Goal: Task Accomplishment & Management: Complete application form

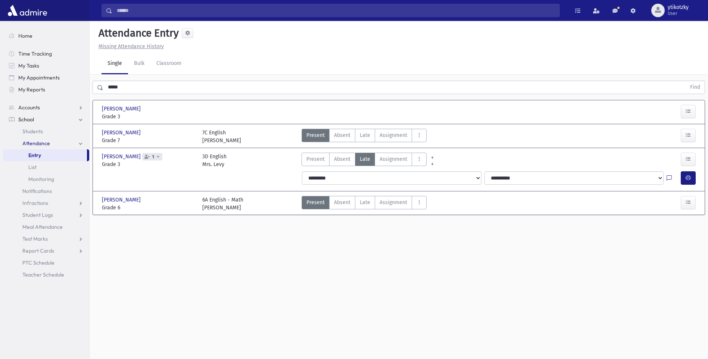
click at [150, 83] on input "*****" at bounding box center [394, 87] width 583 height 13
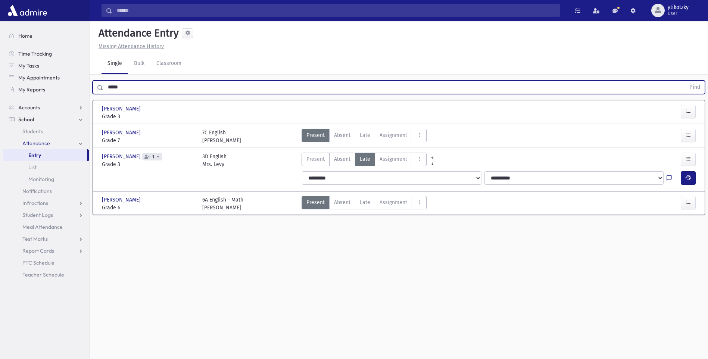
click at [686, 81] on button "Find" at bounding box center [695, 87] width 19 height 13
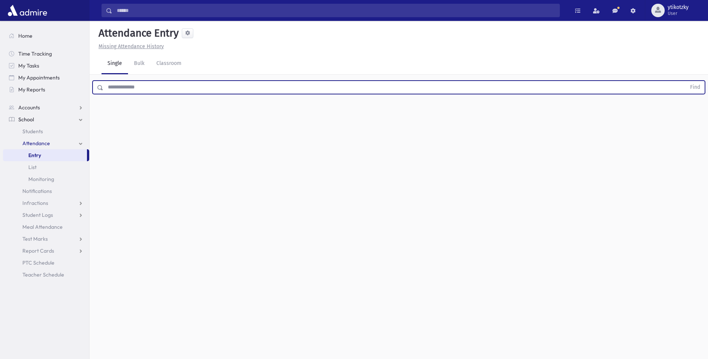
click at [159, 85] on input "text" at bounding box center [394, 87] width 583 height 13
click at [686, 81] on button "Find" at bounding box center [695, 87] width 19 height 13
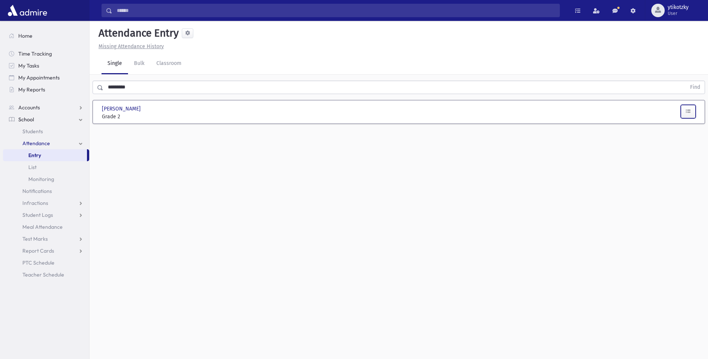
click at [689, 110] on icon "button" at bounding box center [688, 111] width 5 height 6
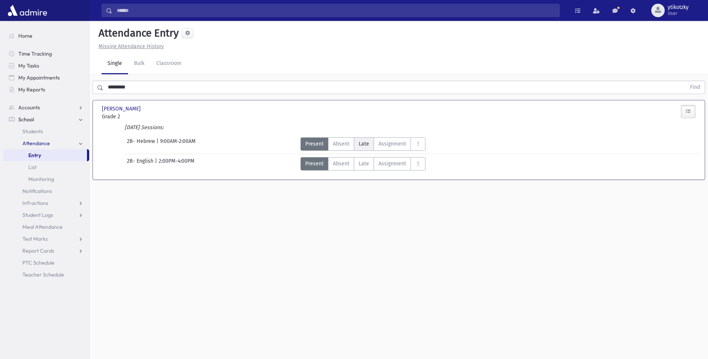
click at [366, 146] on span "Late" at bounding box center [364, 144] width 10 height 8
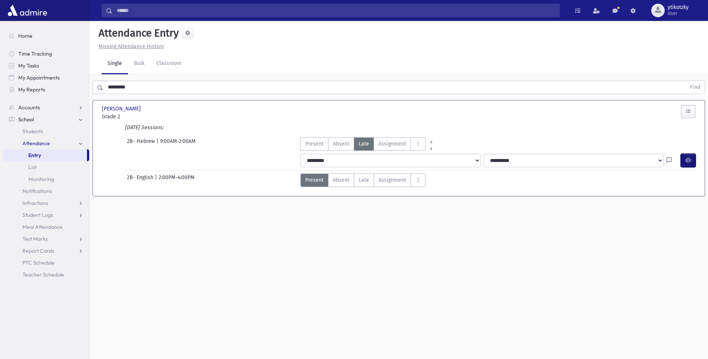
click at [686, 158] on icon "button" at bounding box center [688, 160] width 5 height 6
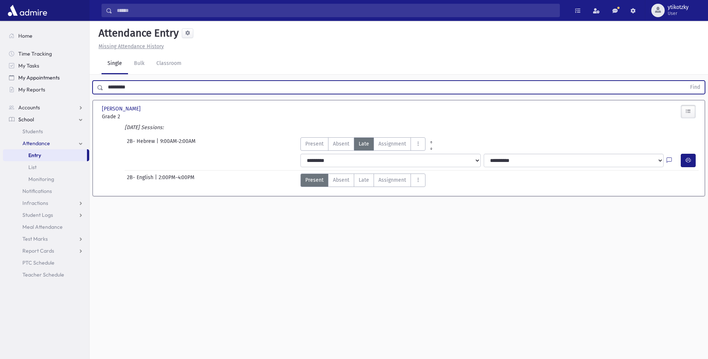
drag, startPoint x: 114, startPoint y: 90, endPoint x: 38, endPoint y: 75, distance: 76.8
click at [54, 88] on div "Search Results All Accounts" at bounding box center [354, 188] width 708 height 376
click at [686, 81] on button "Find" at bounding box center [695, 87] width 19 height 13
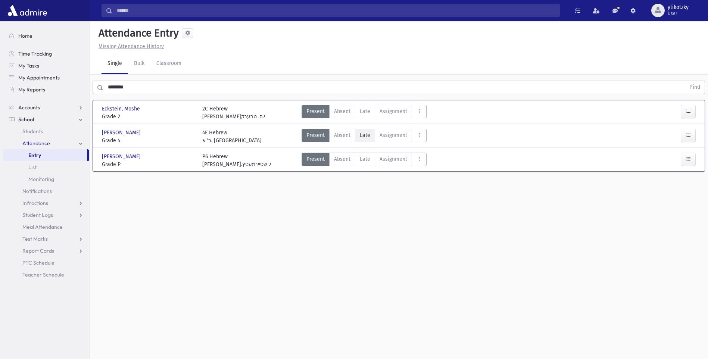
click at [367, 130] on label "Late Late" at bounding box center [365, 135] width 20 height 13
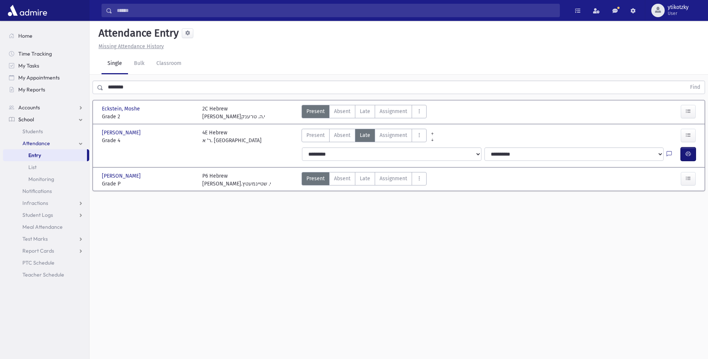
click at [686, 155] on icon "button" at bounding box center [688, 154] width 5 height 6
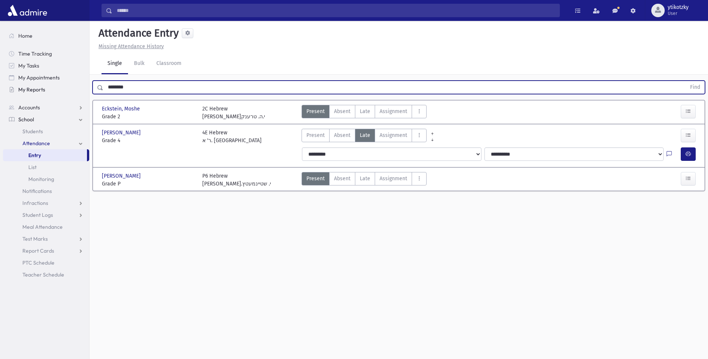
drag, startPoint x: 138, startPoint y: 89, endPoint x: 81, endPoint y: 87, distance: 56.4
click at [81, 87] on div "Search Results All Accounts" at bounding box center [354, 188] width 708 height 376
click at [686, 81] on button "Find" at bounding box center [695, 87] width 19 height 13
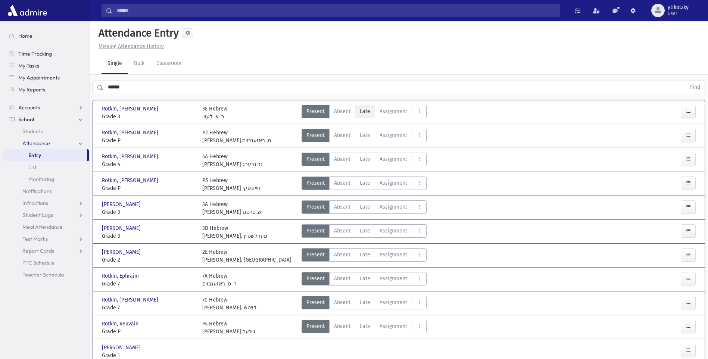
click at [369, 114] on span "Late" at bounding box center [365, 112] width 10 height 8
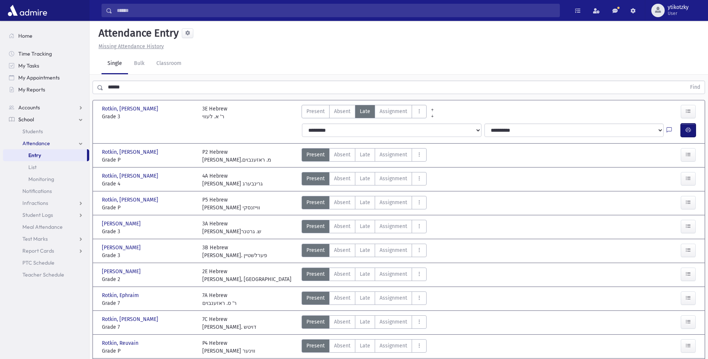
click at [689, 130] on icon "button" at bounding box center [688, 130] width 5 height 6
drag, startPoint x: 139, startPoint y: 80, endPoint x: 90, endPoint y: 87, distance: 49.3
click at [90, 87] on div "****** Find" at bounding box center [399, 86] width 619 height 22
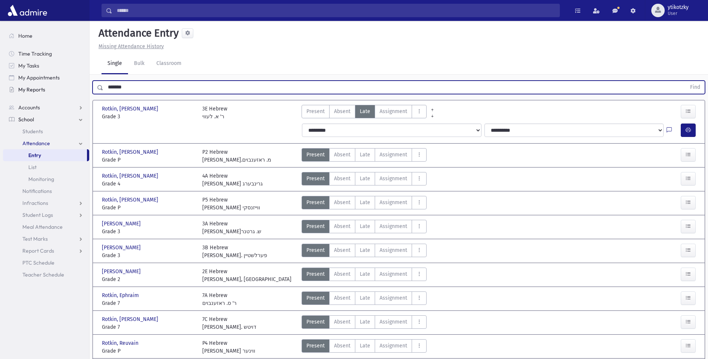
click at [686, 81] on button "Find" at bounding box center [695, 87] width 19 height 13
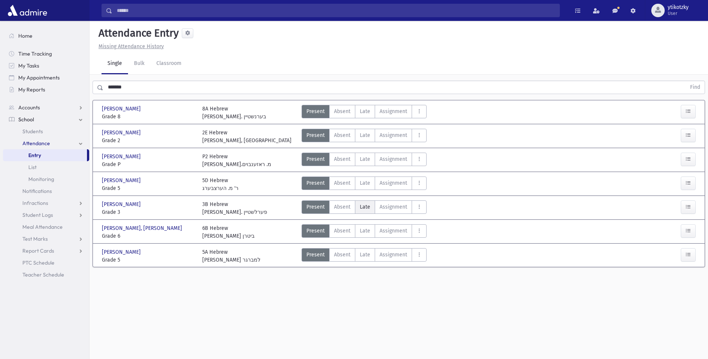
drag, startPoint x: 359, startPoint y: 209, endPoint x: 386, endPoint y: 209, distance: 26.5
click at [360, 209] on label "Late Late" at bounding box center [365, 207] width 20 height 13
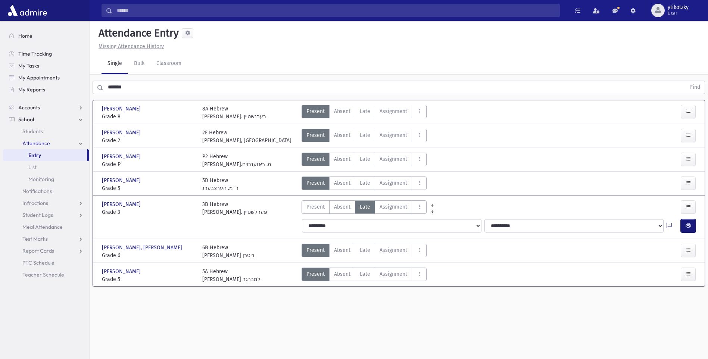
click at [689, 224] on icon "button" at bounding box center [688, 226] width 5 height 6
drag, startPoint x: 109, startPoint y: 87, endPoint x: 82, endPoint y: 87, distance: 26.9
click at [82, 87] on div "Search Results All Accounts" at bounding box center [354, 188] width 708 height 376
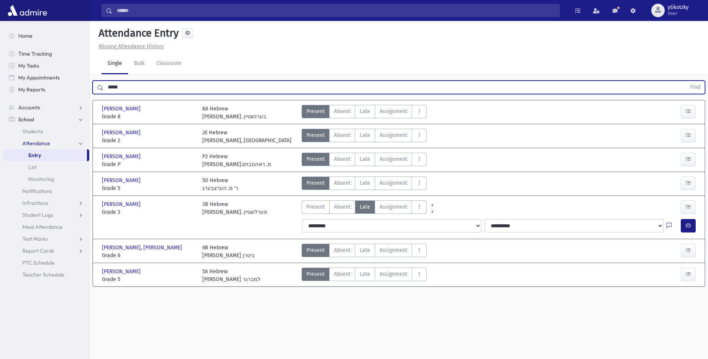
click at [686, 81] on button "Find" at bounding box center [695, 87] width 19 height 13
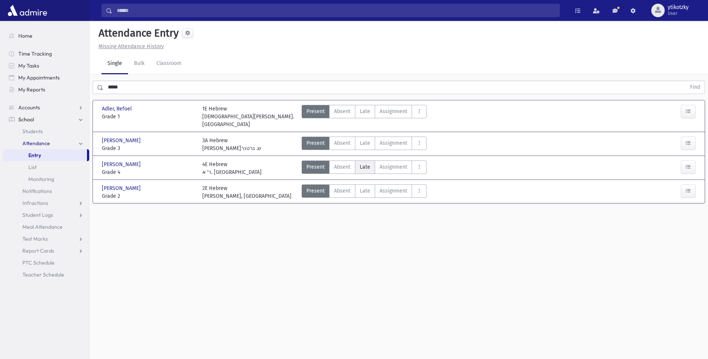
drag, startPoint x: 367, startPoint y: 161, endPoint x: 381, endPoint y: 161, distance: 13.8
click at [367, 163] on span "Late" at bounding box center [365, 167] width 10 height 8
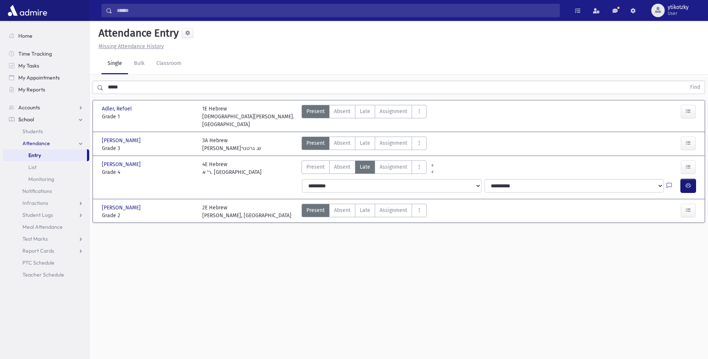
click at [690, 179] on button "button" at bounding box center [688, 185] width 15 height 13
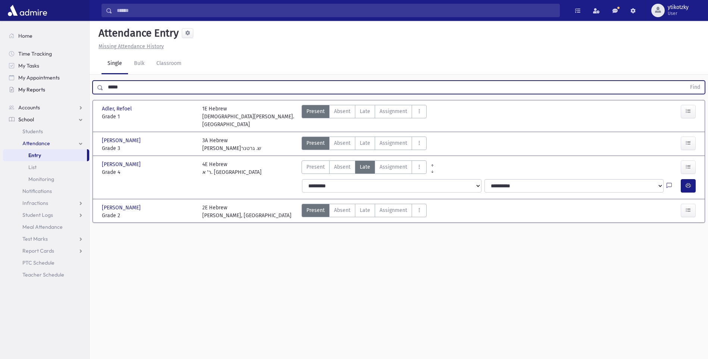
drag, startPoint x: 153, startPoint y: 88, endPoint x: 84, endPoint y: 91, distance: 69.9
click at [84, 91] on div "Search Results All Accounts" at bounding box center [354, 188] width 708 height 376
click at [686, 81] on button "Find" at bounding box center [695, 87] width 19 height 13
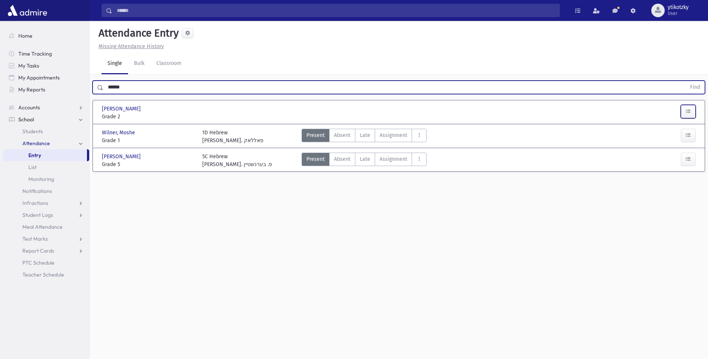
click at [690, 111] on icon "button" at bounding box center [688, 111] width 5 height 6
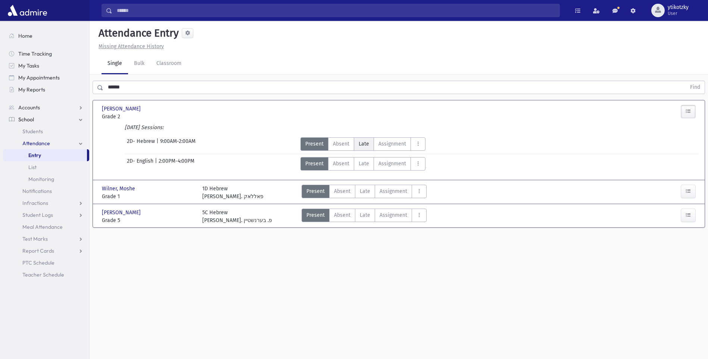
drag, startPoint x: 360, startPoint y: 145, endPoint x: 421, endPoint y: 145, distance: 60.1
click at [361, 145] on span "Late" at bounding box center [364, 144] width 10 height 8
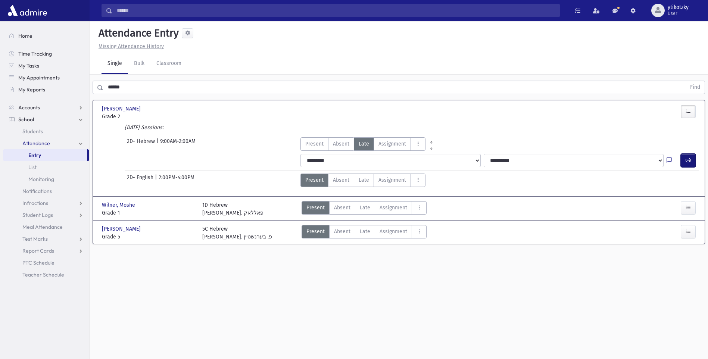
click at [683, 158] on button "button" at bounding box center [688, 160] width 15 height 13
click at [53, 145] on link "Attendance" at bounding box center [46, 143] width 86 height 12
click at [362, 212] on label "Late Late" at bounding box center [365, 207] width 20 height 13
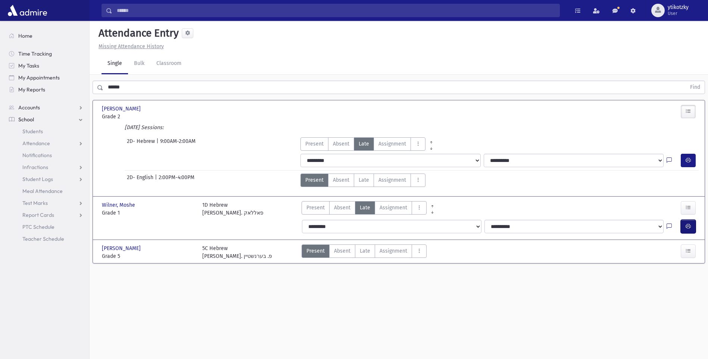
drag, startPoint x: 693, startPoint y: 225, endPoint x: 688, endPoint y: 225, distance: 4.9
click at [693, 225] on button "button" at bounding box center [688, 226] width 15 height 13
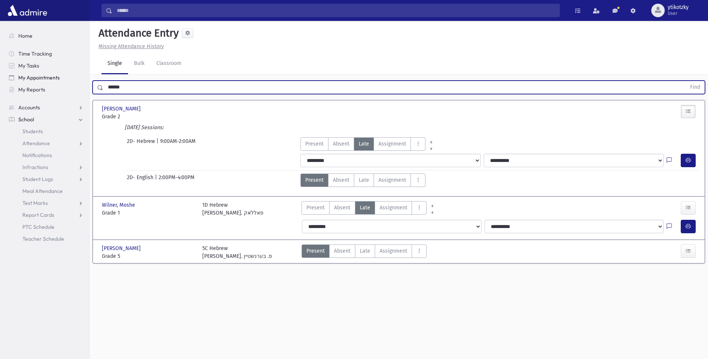
drag, startPoint x: 141, startPoint y: 87, endPoint x: 55, endPoint y: 83, distance: 85.6
click at [55, 83] on div "Search Results All Accounts" at bounding box center [354, 188] width 708 height 376
click at [686, 81] on button "Find" at bounding box center [695, 87] width 19 height 13
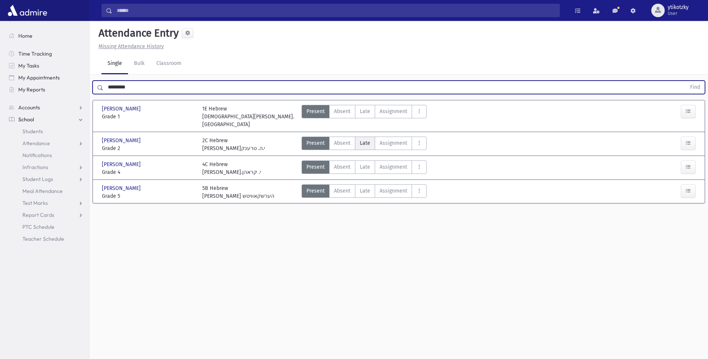
click at [363, 139] on span "Late" at bounding box center [365, 143] width 10 height 8
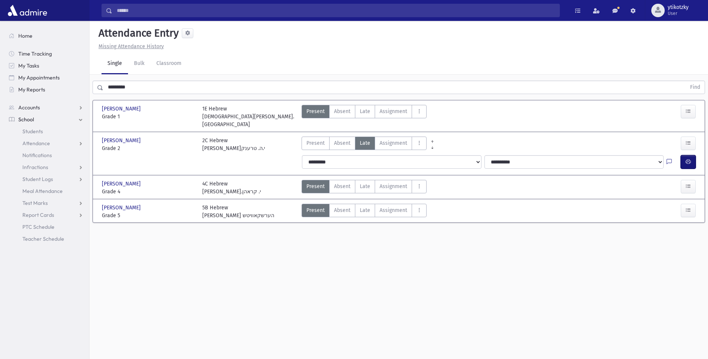
click at [692, 156] on button "button" at bounding box center [688, 161] width 15 height 13
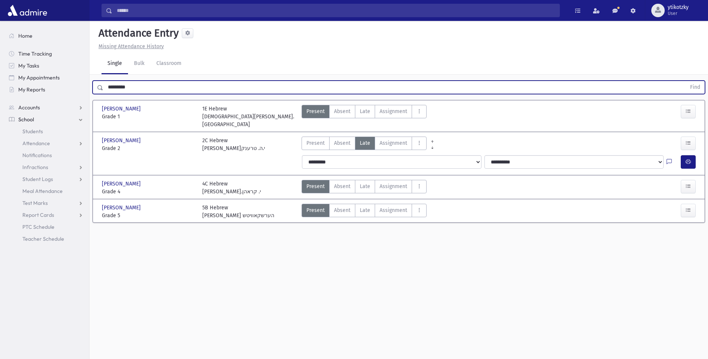
drag, startPoint x: 137, startPoint y: 90, endPoint x: 96, endPoint y: 96, distance: 41.8
click at [96, 96] on div "********* Find" at bounding box center [399, 86] width 619 height 22
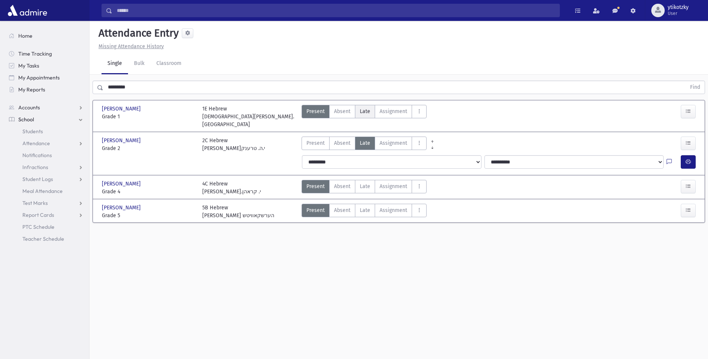
click at [366, 112] on span "Late" at bounding box center [365, 112] width 10 height 8
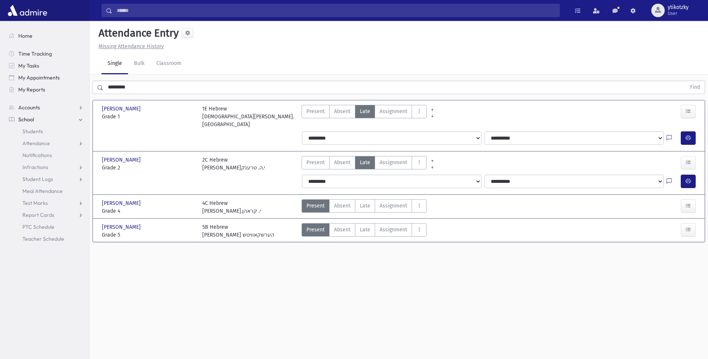
drag, startPoint x: 697, startPoint y: 133, endPoint x: 692, endPoint y: 132, distance: 4.5
click at [696, 133] on div at bounding box center [690, 137] width 18 height 13
click at [692, 132] on button "button" at bounding box center [688, 137] width 15 height 13
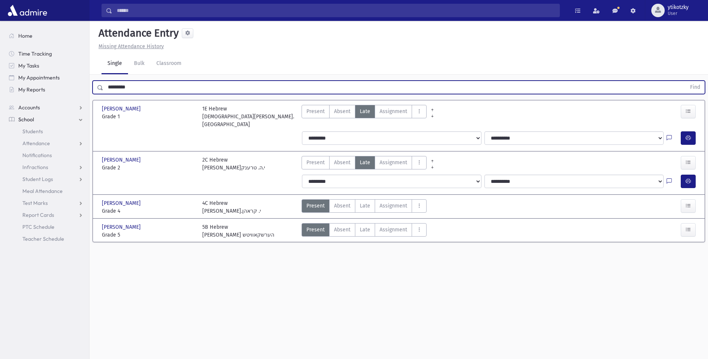
drag, startPoint x: 144, startPoint y: 89, endPoint x: 93, endPoint y: 97, distance: 51.8
click at [93, 97] on div "********* Find [PERSON_NAME] [PERSON_NAME], [PERSON_NAME] Grade 1 Grade 1 1E He…" at bounding box center [399, 164] width 619 height 178
click at [686, 81] on button "Find" at bounding box center [695, 87] width 19 height 13
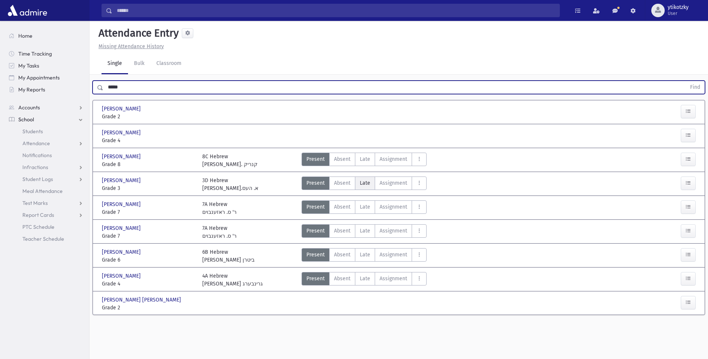
click at [366, 187] on label "Late Late" at bounding box center [365, 183] width 20 height 13
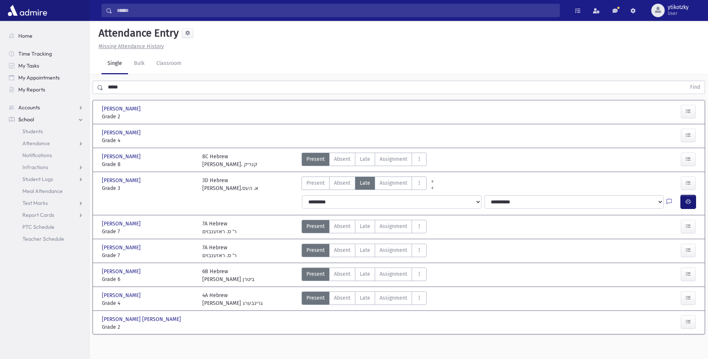
click at [690, 205] on span "button" at bounding box center [688, 202] width 5 height 6
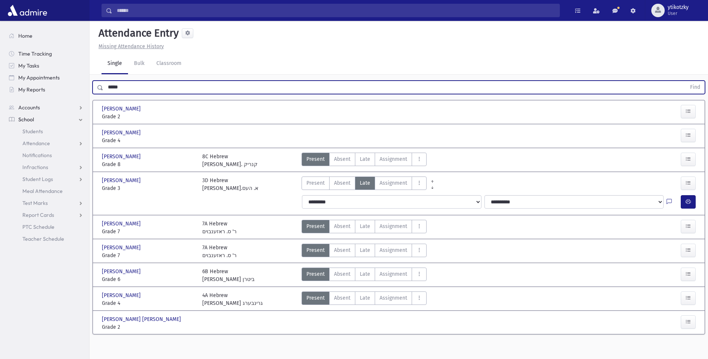
drag, startPoint x: 132, startPoint y: 84, endPoint x: 92, endPoint y: 87, distance: 40.1
click at [92, 87] on div "***** Find" at bounding box center [399, 86] width 619 height 22
click at [686, 81] on button "Find" at bounding box center [695, 87] width 19 height 13
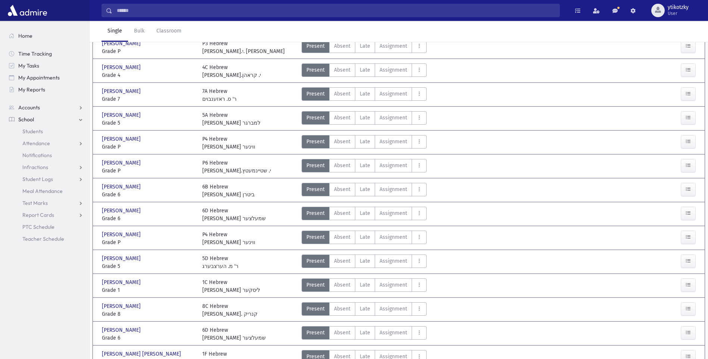
scroll to position [257, 0]
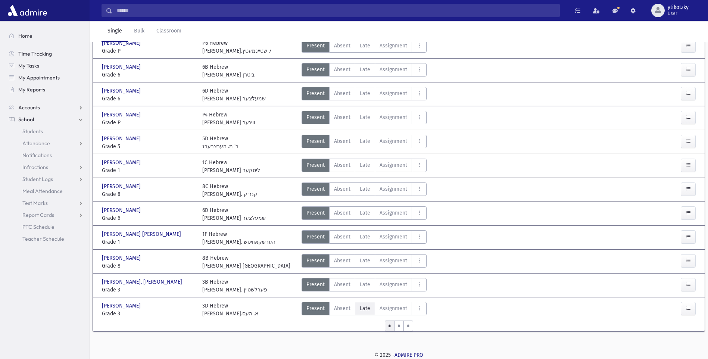
click at [365, 308] on span "Late" at bounding box center [365, 309] width 10 height 8
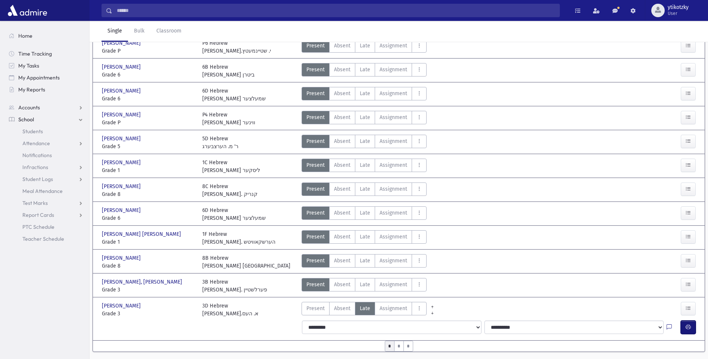
click at [693, 326] on button "button" at bounding box center [688, 327] width 15 height 13
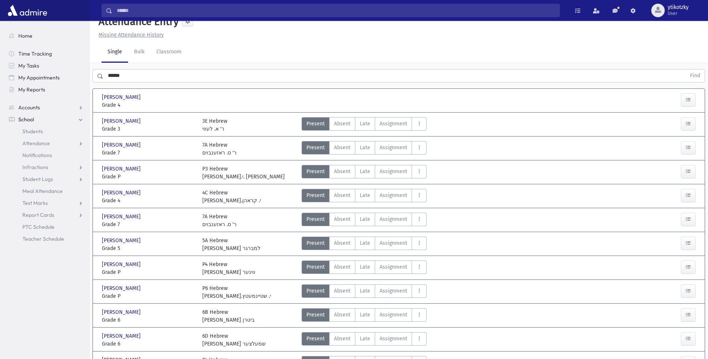
scroll to position [0, 0]
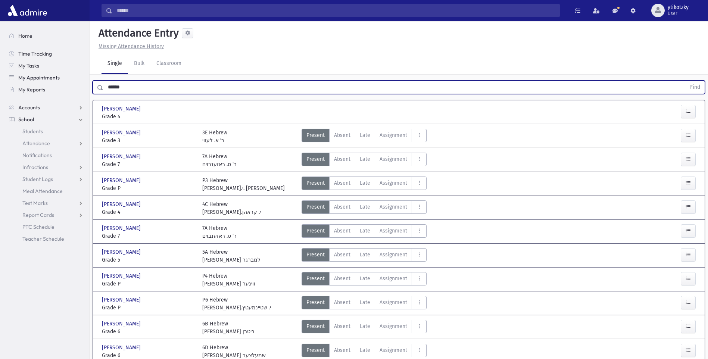
drag, startPoint x: 127, startPoint y: 82, endPoint x: 67, endPoint y: 81, distance: 59.8
click at [67, 82] on div "Search Results All Accounts" at bounding box center [354, 318] width 708 height 636
click at [686, 81] on button "Find" at bounding box center [695, 87] width 19 height 13
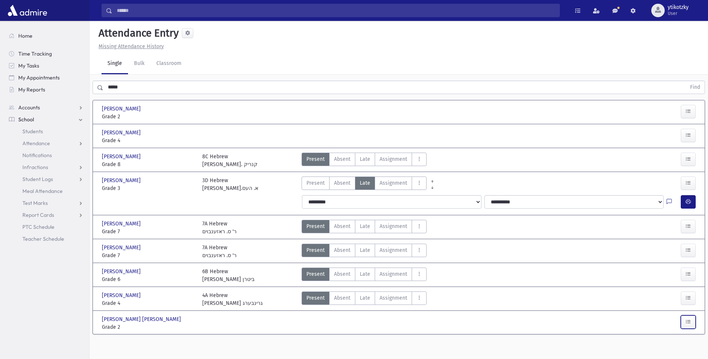
click at [681, 322] on button "button" at bounding box center [688, 322] width 15 height 13
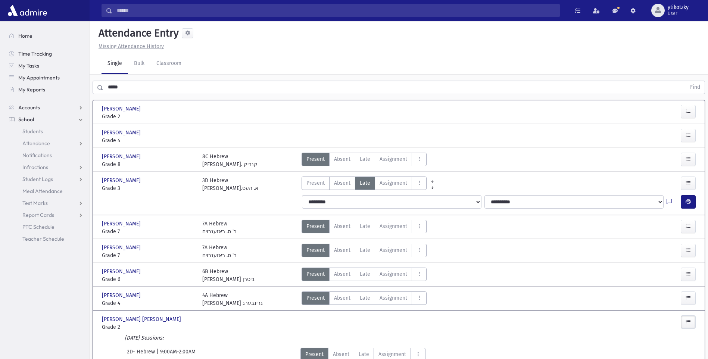
click at [365, 350] on div "0 records saved" at bounding box center [399, 350] width 72 height 8
drag, startPoint x: 367, startPoint y: 353, endPoint x: 371, endPoint y: 350, distance: 5.3
click at [368, 353] on strong at bounding box center [368, 350] width 5 height 8
click at [370, 352] on icon at bounding box center [368, 349] width 5 height 5
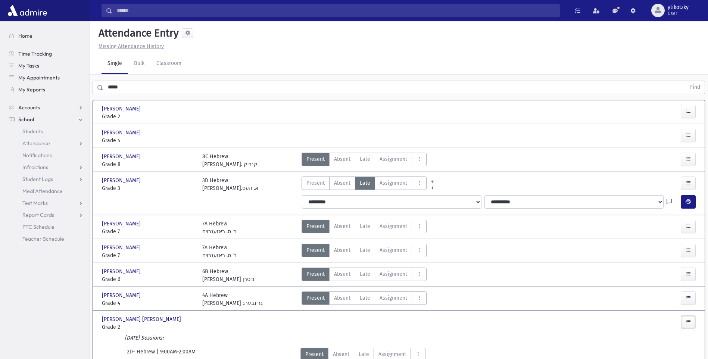
click at [370, 352] on icon at bounding box center [368, 349] width 5 height 5
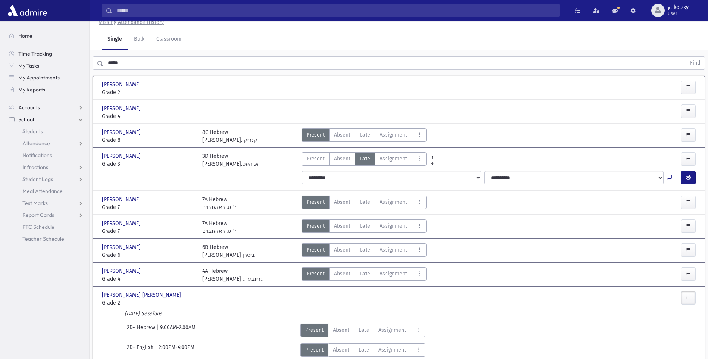
scroll to position [37, 0]
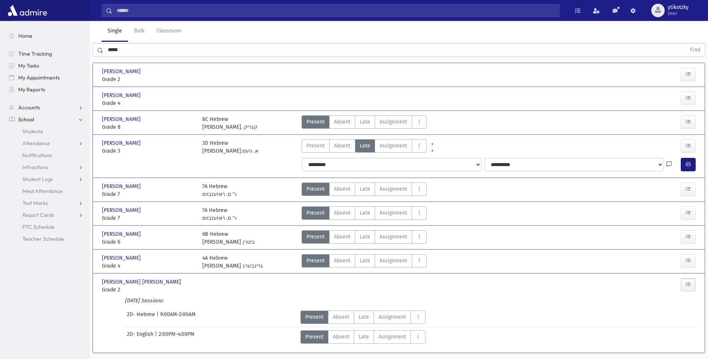
click at [364, 324] on div "**********" at bounding box center [500, 325] width 405 height 3
click at [366, 321] on label "Late Late" at bounding box center [364, 317] width 20 height 13
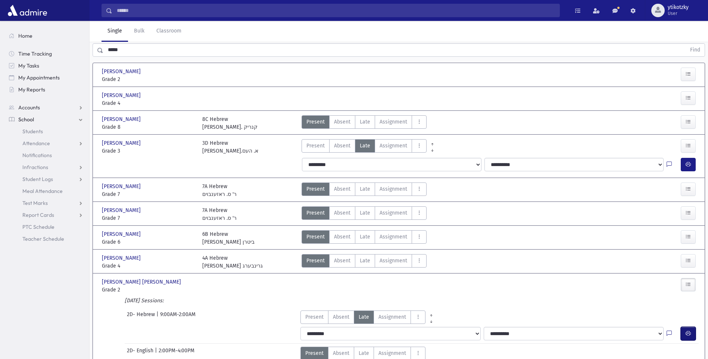
click at [685, 335] on button "button" at bounding box center [688, 333] width 15 height 13
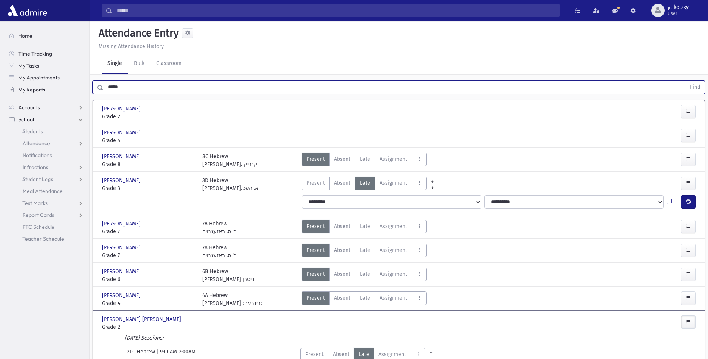
drag, startPoint x: 124, startPoint y: 86, endPoint x: 46, endPoint y: 85, distance: 78.1
click at [46, 85] on div "Search Results All Accounts" at bounding box center [354, 217] width 708 height 434
click at [686, 81] on button "Find" at bounding box center [695, 87] width 19 height 13
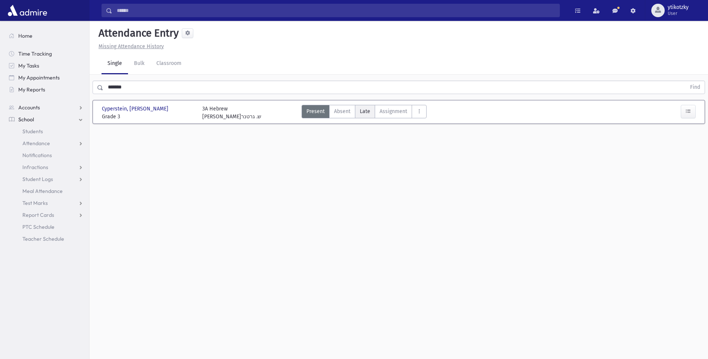
click at [360, 111] on span "Late" at bounding box center [365, 112] width 10 height 8
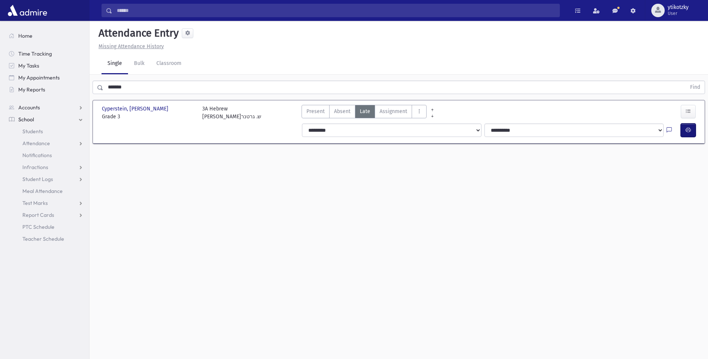
click at [689, 134] on button "button" at bounding box center [688, 130] width 15 height 13
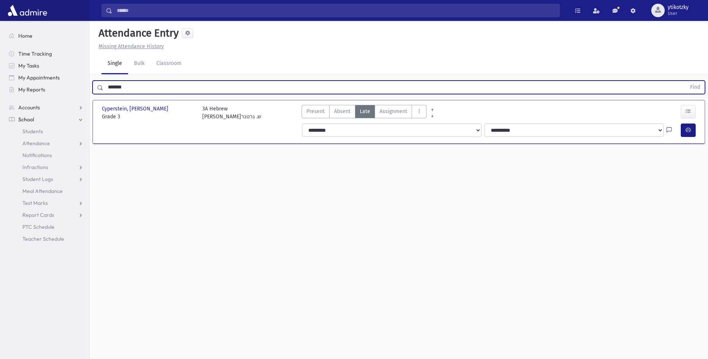
drag, startPoint x: 132, startPoint y: 91, endPoint x: 99, endPoint y: 94, distance: 33.7
click at [103, 94] on div "******* Find" at bounding box center [399, 87] width 613 height 13
click at [686, 81] on button "Find" at bounding box center [695, 87] width 19 height 13
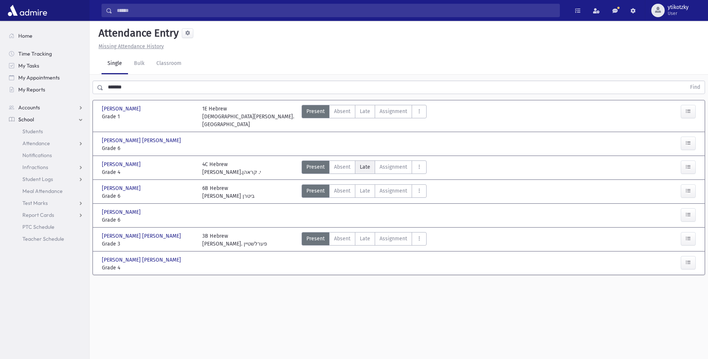
click at [370, 163] on label "Late Late" at bounding box center [365, 167] width 20 height 13
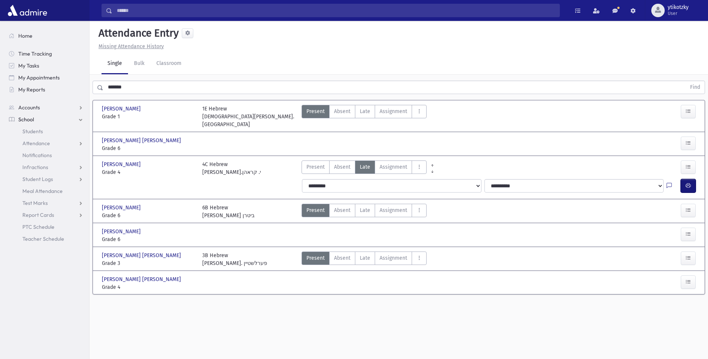
click at [688, 182] on button "button" at bounding box center [688, 185] width 15 height 13
drag, startPoint x: 49, startPoint y: 77, endPoint x: 40, endPoint y: 79, distance: 8.8
click at [40, 79] on div "Search Results All Accounts" at bounding box center [354, 188] width 708 height 376
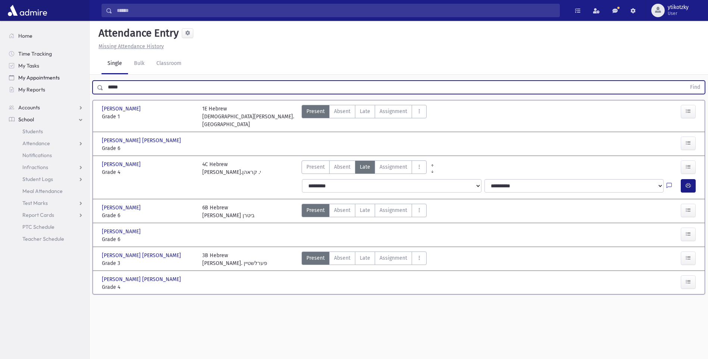
type input "*****"
click at [686, 81] on button "Find" at bounding box center [695, 87] width 19 height 13
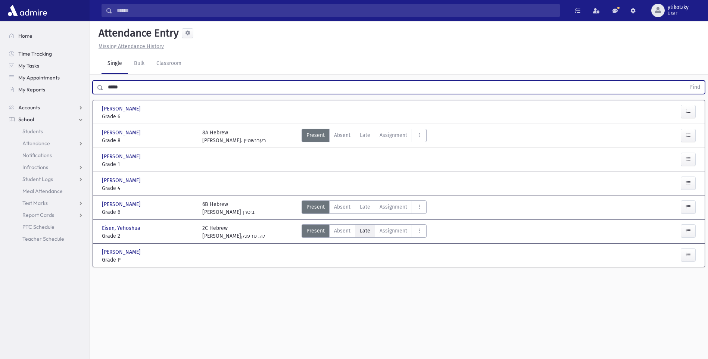
click at [365, 232] on span "Late" at bounding box center [365, 231] width 10 height 8
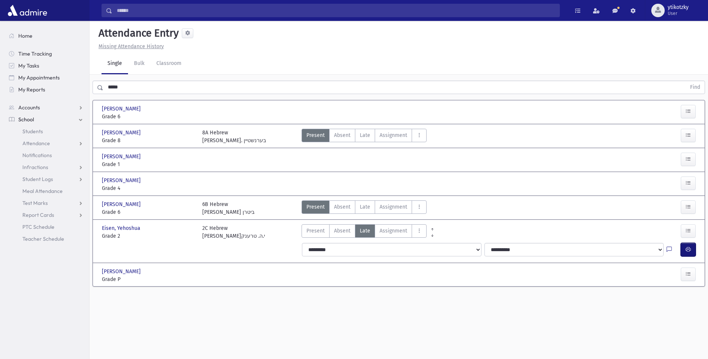
click at [683, 248] on button "button" at bounding box center [688, 249] width 15 height 13
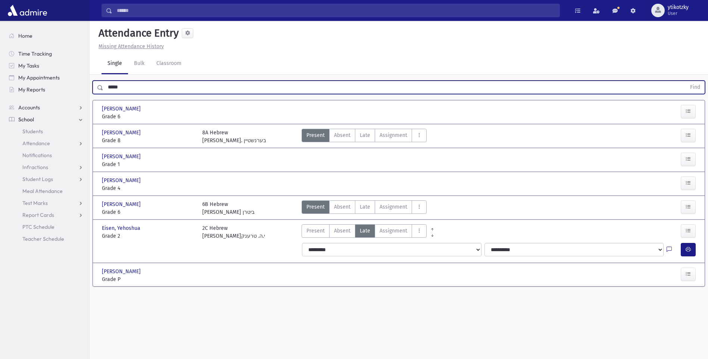
drag, startPoint x: 112, startPoint y: 91, endPoint x: 107, endPoint y: 91, distance: 5.2
click at [107, 91] on input "*****" at bounding box center [394, 87] width 583 height 13
click at [686, 81] on button "Find" at bounding box center [695, 87] width 19 height 13
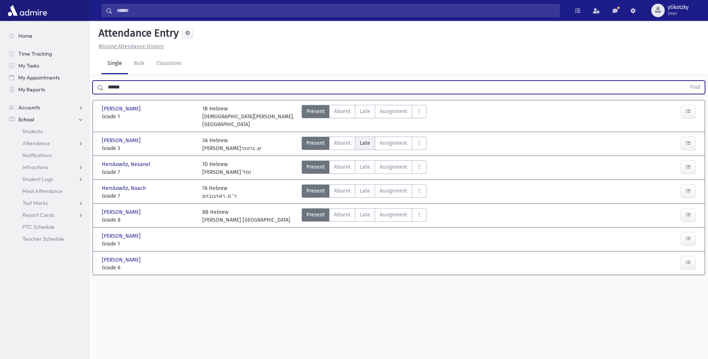
click at [369, 139] on span "Late" at bounding box center [365, 143] width 10 height 8
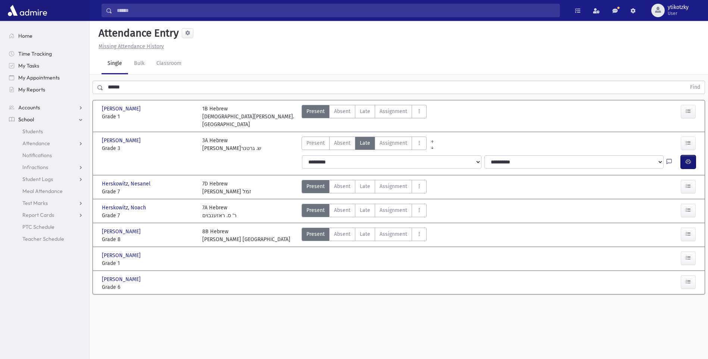
click at [684, 155] on button "button" at bounding box center [688, 161] width 15 height 13
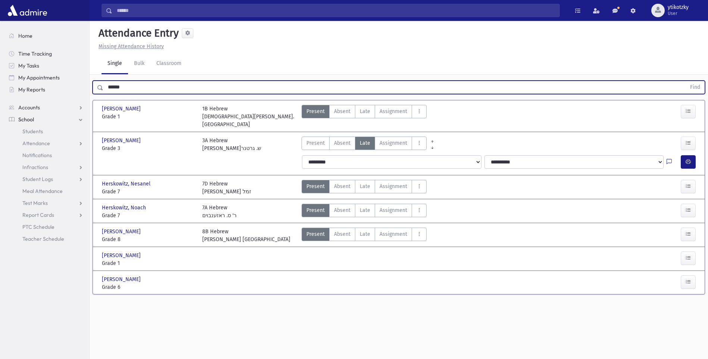
click at [96, 82] on div "****** Find" at bounding box center [399, 87] width 613 height 13
click at [686, 81] on button "Find" at bounding box center [695, 87] width 19 height 13
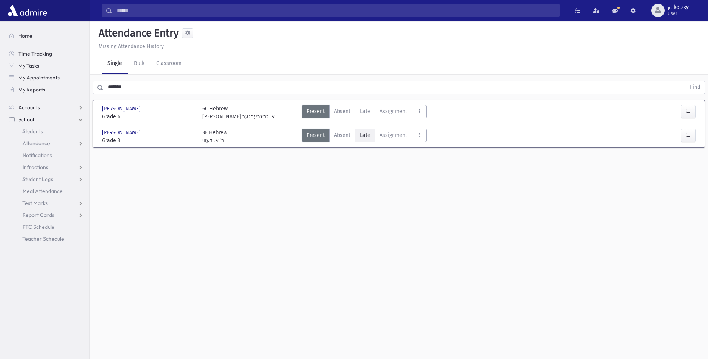
click at [363, 137] on span "Late" at bounding box center [365, 135] width 10 height 8
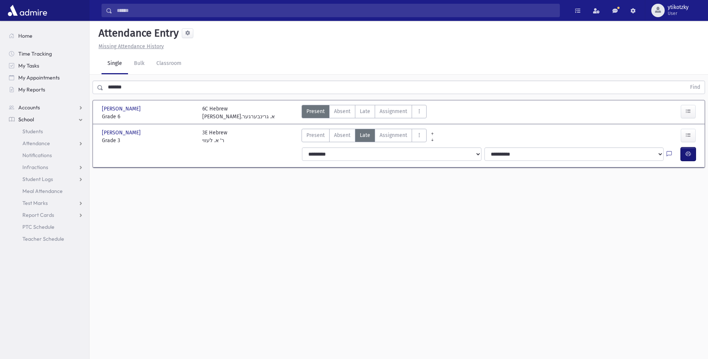
click at [684, 156] on button "button" at bounding box center [688, 154] width 15 height 13
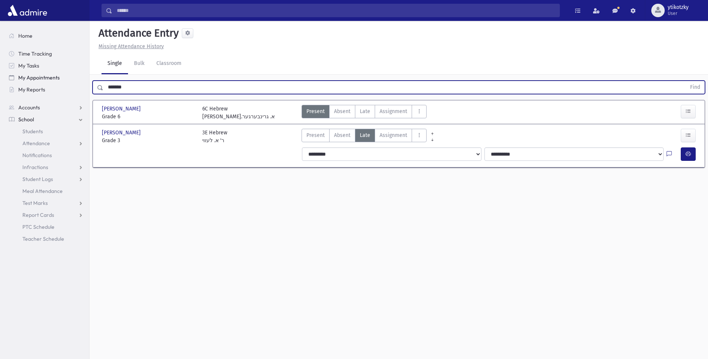
drag, startPoint x: 124, startPoint y: 87, endPoint x: 60, endPoint y: 82, distance: 64.4
click at [60, 82] on div "Search Results All Accounts" at bounding box center [354, 188] width 708 height 376
click at [686, 81] on button "Find" at bounding box center [695, 87] width 19 height 13
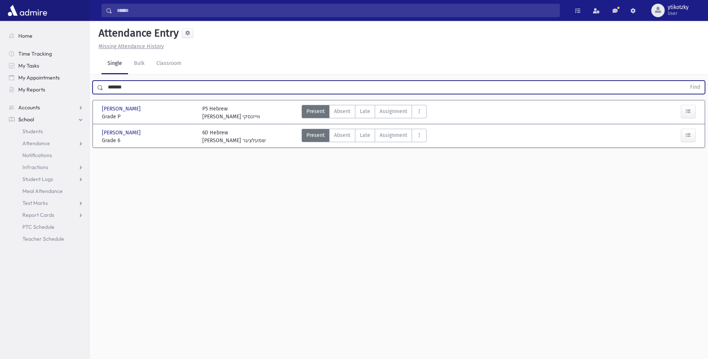
drag, startPoint x: 108, startPoint y: 86, endPoint x: 93, endPoint y: 86, distance: 14.6
click at [93, 86] on div "******* Find" at bounding box center [399, 87] width 613 height 13
click at [686, 81] on button "Find" at bounding box center [695, 87] width 19 height 13
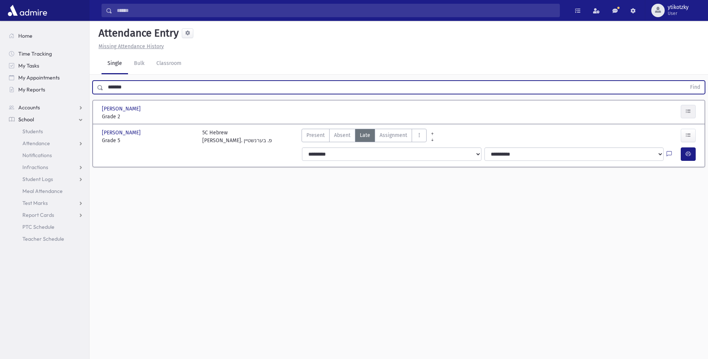
drag, startPoint x: 670, startPoint y: 107, endPoint x: 690, endPoint y: 112, distance: 21.2
click at [680, 110] on div at bounding box center [675, 113] width 50 height 16
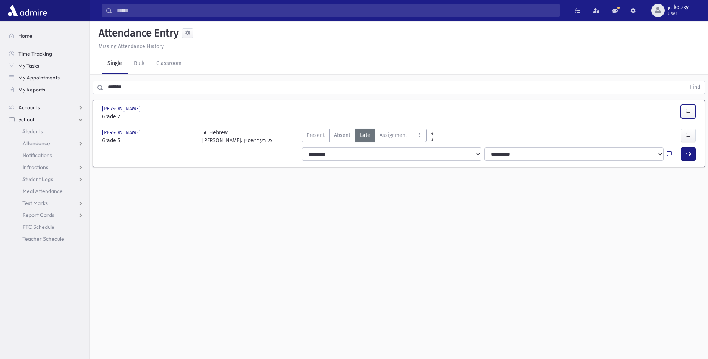
click at [692, 113] on button "button" at bounding box center [688, 111] width 15 height 13
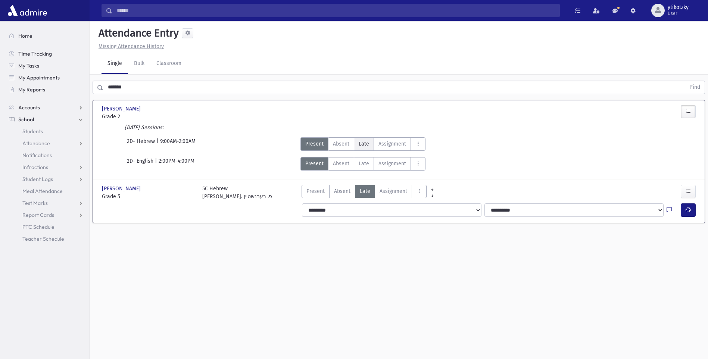
click at [359, 146] on span "Late" at bounding box center [364, 144] width 10 height 8
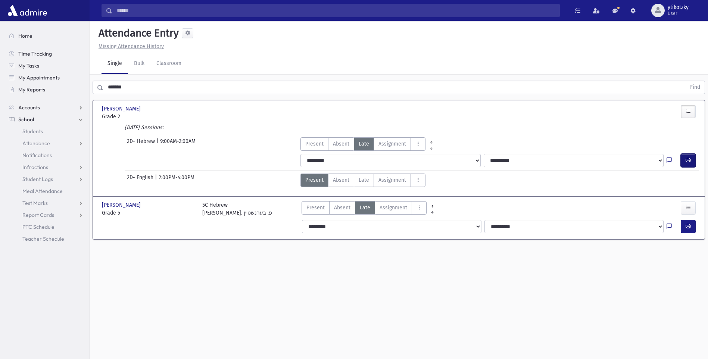
drag, startPoint x: 690, startPoint y: 159, endPoint x: 602, endPoint y: 151, distance: 87.8
click at [687, 159] on icon "button" at bounding box center [688, 160] width 5 height 6
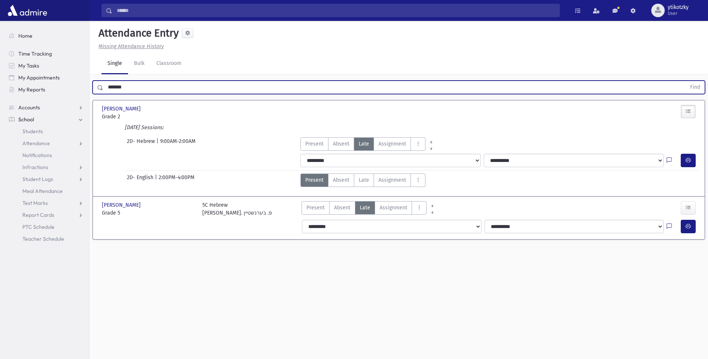
drag, startPoint x: 131, startPoint y: 84, endPoint x: 116, endPoint y: 88, distance: 15.4
click at [116, 88] on input "*******" at bounding box center [394, 87] width 583 height 13
click at [135, 89] on input "*******" at bounding box center [394, 87] width 583 height 13
drag, startPoint x: 135, startPoint y: 89, endPoint x: 96, endPoint y: 87, distance: 39.2
click at [96, 87] on div "******* Find" at bounding box center [399, 87] width 613 height 13
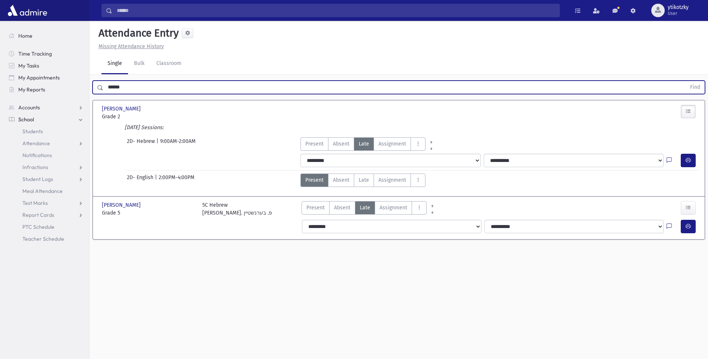
click at [686, 81] on button "Find" at bounding box center [695, 87] width 19 height 13
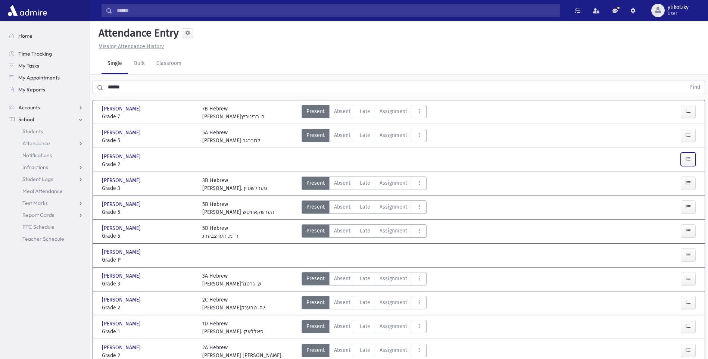
click at [686, 161] on icon "button" at bounding box center [688, 159] width 5 height 6
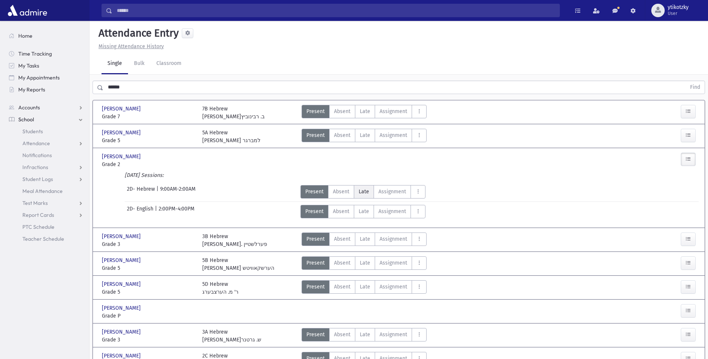
click at [366, 189] on span "Late" at bounding box center [364, 192] width 10 height 8
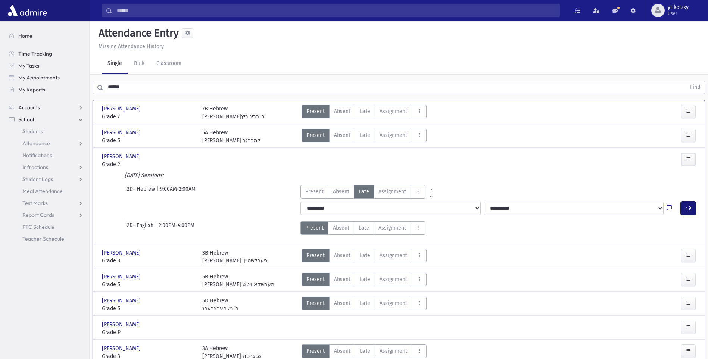
click at [685, 205] on button "button" at bounding box center [688, 208] width 15 height 13
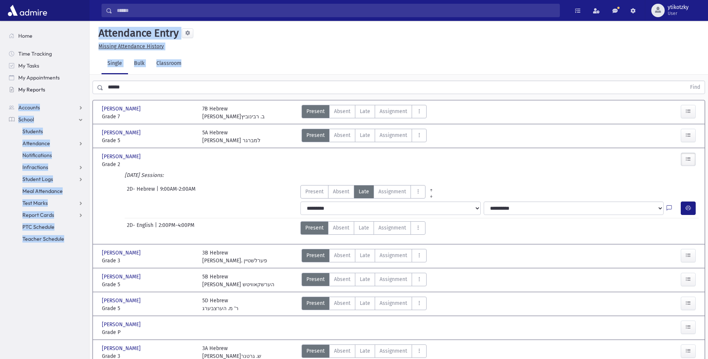
drag, startPoint x: 106, startPoint y: 91, endPoint x: 61, endPoint y: 89, distance: 44.9
click at [61, 89] on div "Search Results All Accounts" at bounding box center [354, 267] width 708 height 534
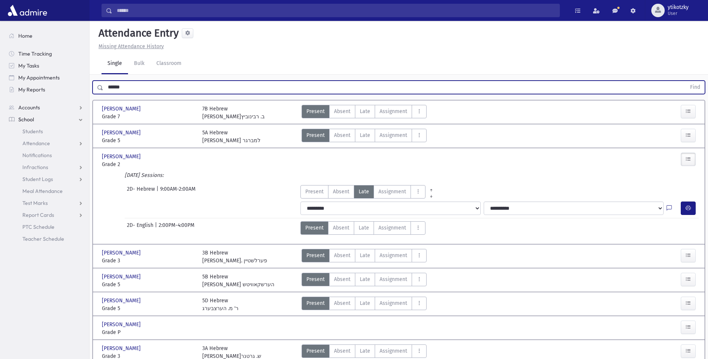
drag, startPoint x: 61, startPoint y: 89, endPoint x: 96, endPoint y: 88, distance: 34.8
click at [96, 88] on div "****** Find" at bounding box center [399, 87] width 613 height 13
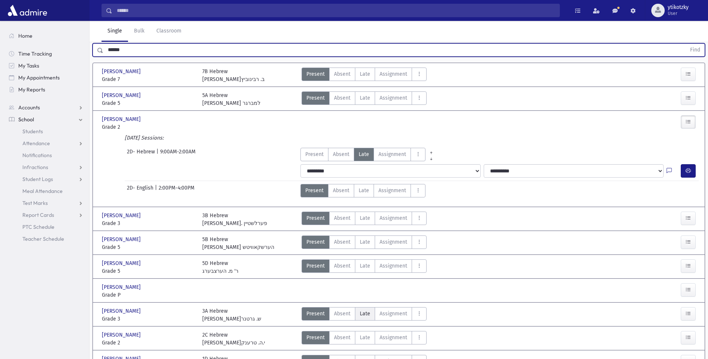
click at [369, 314] on span "Late" at bounding box center [365, 314] width 10 height 8
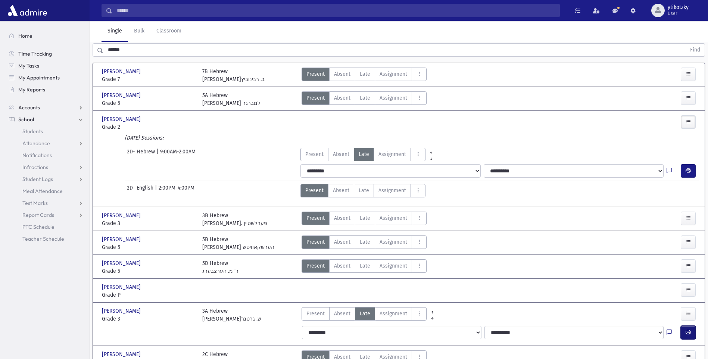
click at [688, 328] on button "button" at bounding box center [688, 332] width 15 height 13
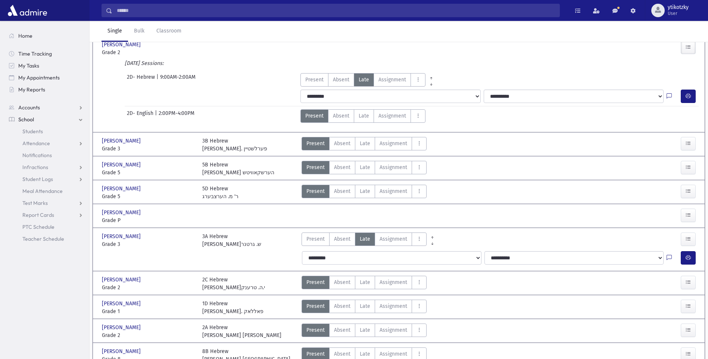
scroll to position [195, 0]
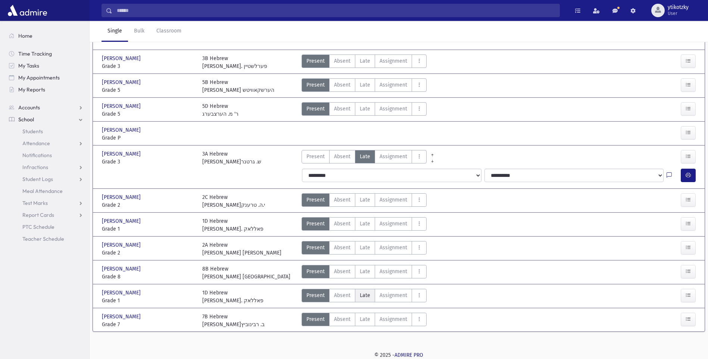
click at [366, 295] on span "Late" at bounding box center [365, 296] width 10 height 8
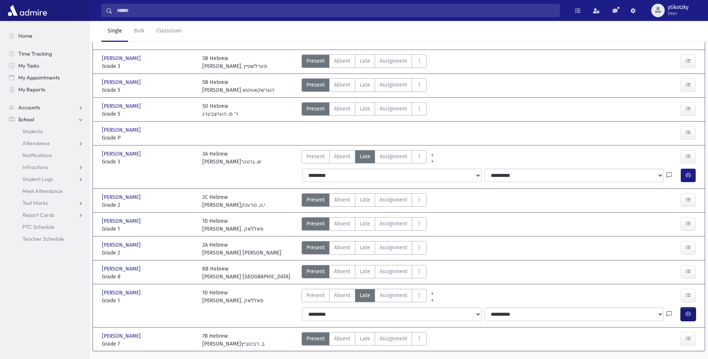
click at [693, 316] on button "button" at bounding box center [688, 314] width 15 height 13
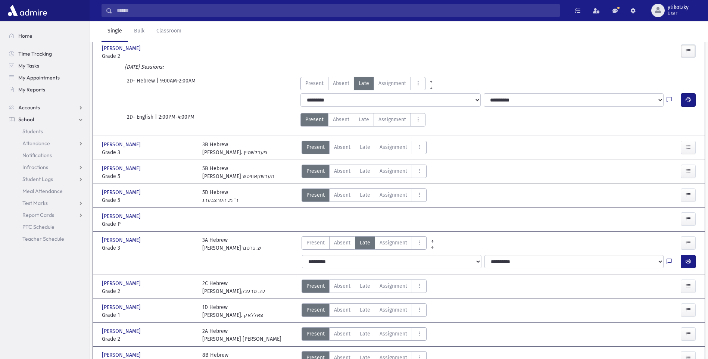
scroll to position [0, 0]
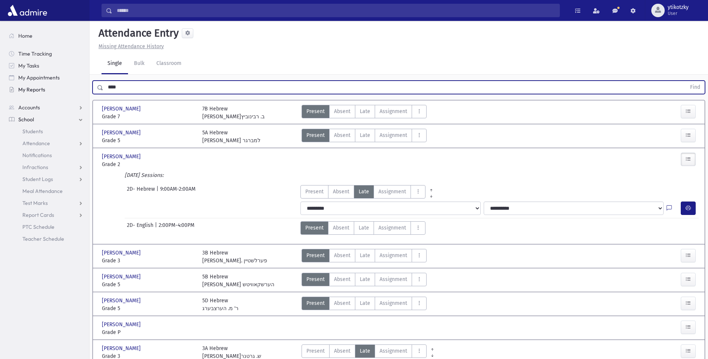
click at [686, 81] on button "Find" at bounding box center [695, 87] width 19 height 13
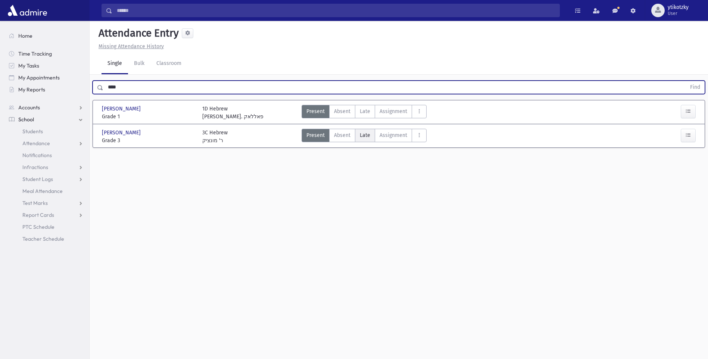
click at [362, 137] on span "Late" at bounding box center [365, 135] width 10 height 8
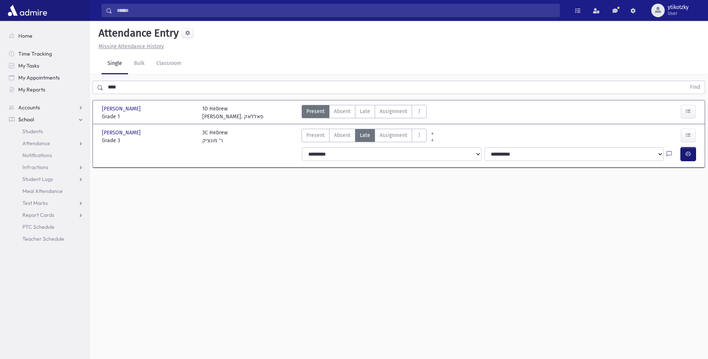
click at [684, 155] on button "button" at bounding box center [688, 154] width 15 height 13
drag, startPoint x: 114, startPoint y: 85, endPoint x: 96, endPoint y: 80, distance: 18.9
click at [96, 80] on div "**** Find" at bounding box center [399, 86] width 619 height 22
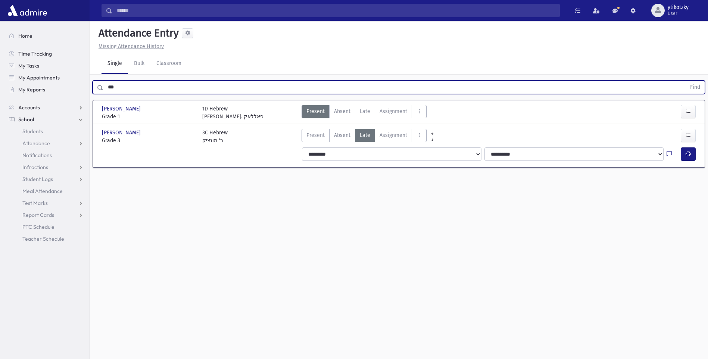
click at [686, 81] on button "Find" at bounding box center [695, 87] width 19 height 13
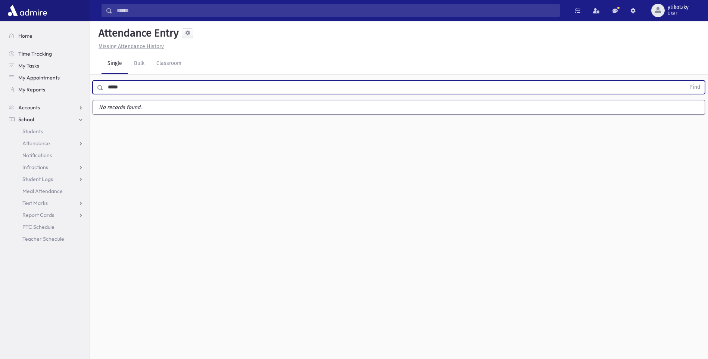
click at [686, 81] on button "Find" at bounding box center [695, 87] width 19 height 13
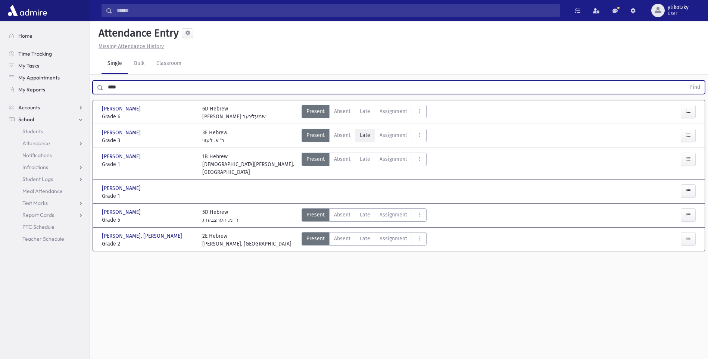
click at [368, 135] on span "Late" at bounding box center [365, 135] width 10 height 8
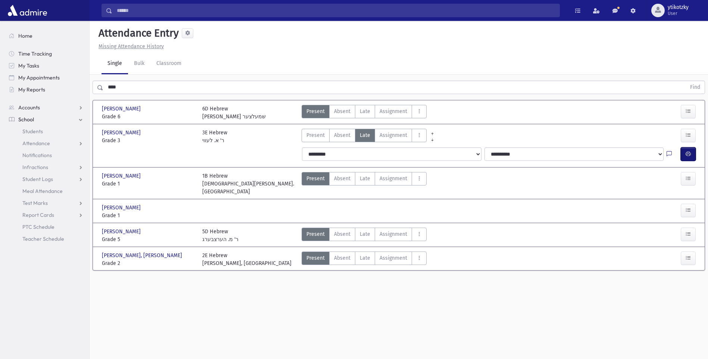
click at [690, 155] on icon "button" at bounding box center [688, 154] width 5 height 6
click at [688, 207] on icon "button" at bounding box center [688, 210] width 5 height 6
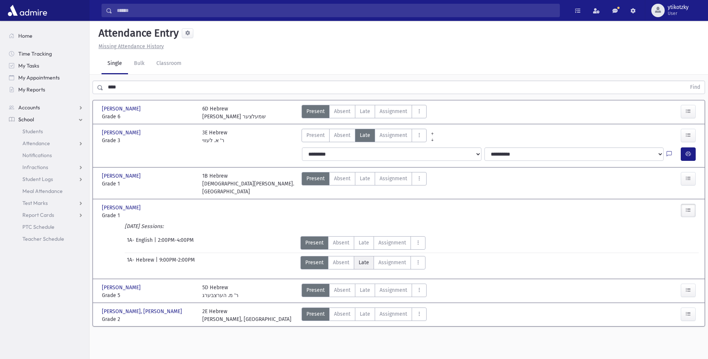
drag, startPoint x: 363, startPoint y: 257, endPoint x: 419, endPoint y: 257, distance: 56.4
click at [363, 259] on span "Late" at bounding box center [364, 263] width 10 height 8
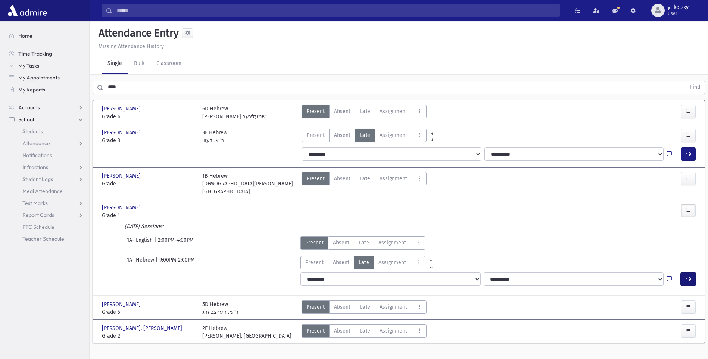
click at [692, 276] on button "button" at bounding box center [688, 279] width 15 height 13
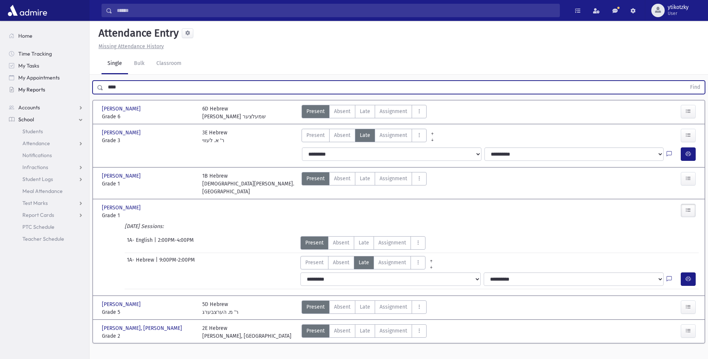
drag, startPoint x: 127, startPoint y: 89, endPoint x: 16, endPoint y: 88, distance: 110.2
click at [45, 86] on div "Search Results All Accounts" at bounding box center [354, 188] width 708 height 376
click at [686, 81] on button "Find" at bounding box center [695, 87] width 19 height 13
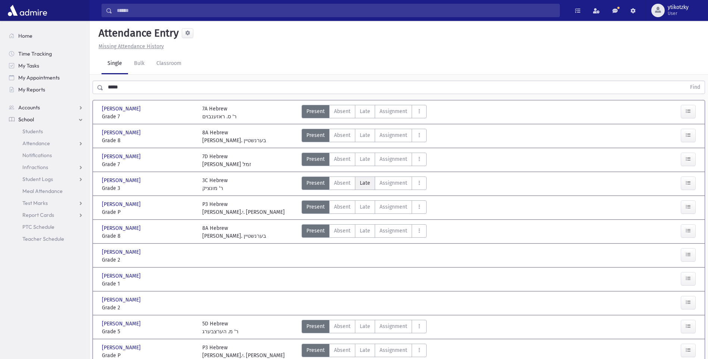
click at [359, 178] on label "Late Late" at bounding box center [365, 183] width 20 height 13
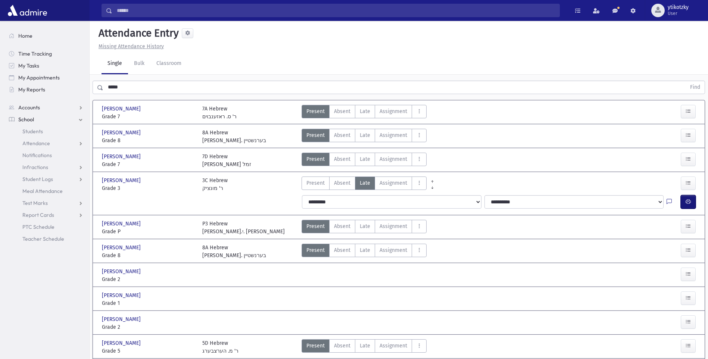
click at [696, 208] on button "button" at bounding box center [688, 201] width 15 height 13
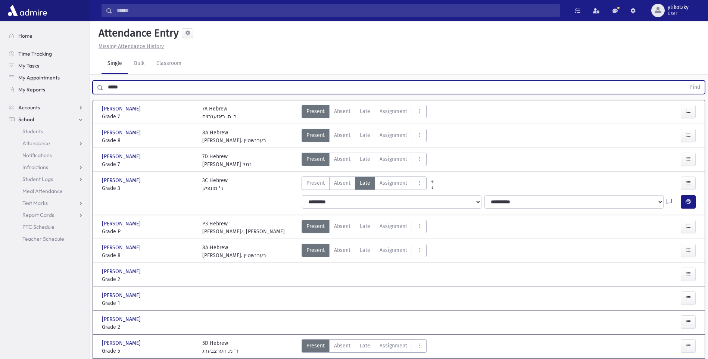
drag, startPoint x: 123, startPoint y: 87, endPoint x: 105, endPoint y: 86, distance: 18.0
click at [105, 86] on input "*****" at bounding box center [394, 87] width 583 height 13
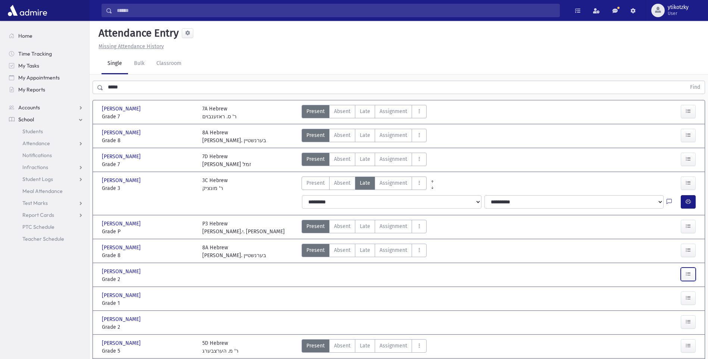
click at [685, 272] on button "button" at bounding box center [688, 274] width 15 height 13
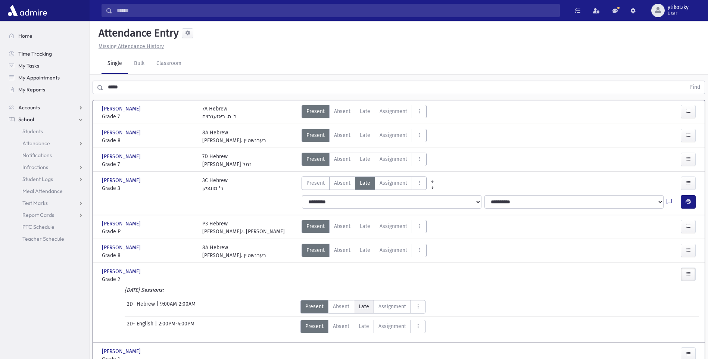
drag, startPoint x: 375, startPoint y: 304, endPoint x: 367, endPoint y: 307, distance: 7.6
click at [370, 311] on div "Present P Absent A [PERSON_NAME] Assignment Assignment Cut C" at bounding box center [363, 306] width 125 height 13
click at [367, 307] on span "Late" at bounding box center [364, 307] width 10 height 8
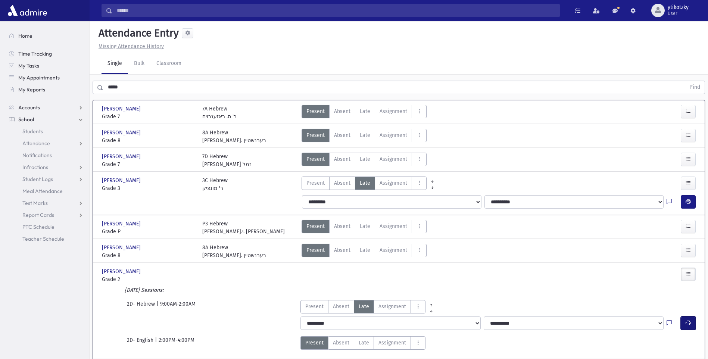
click at [687, 320] on button "button" at bounding box center [688, 323] width 15 height 13
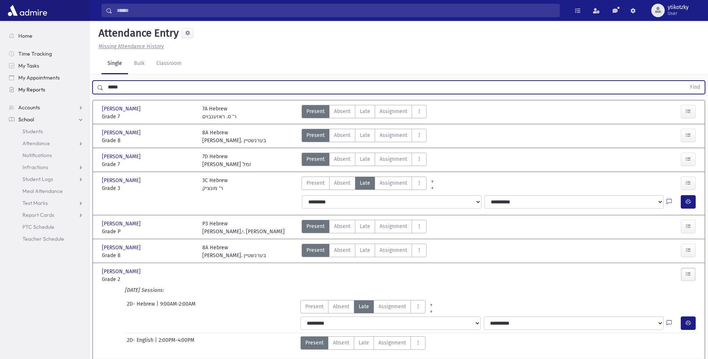
drag, startPoint x: 136, startPoint y: 91, endPoint x: 77, endPoint y: 91, distance: 58.6
click at [77, 91] on div "Search Results All Accounts" at bounding box center [354, 313] width 708 height 626
drag, startPoint x: 114, startPoint y: 87, endPoint x: 25, endPoint y: 96, distance: 89.3
click at [49, 93] on div "Search Results All Accounts" at bounding box center [354, 313] width 708 height 626
click at [686, 81] on button "Find" at bounding box center [695, 87] width 19 height 13
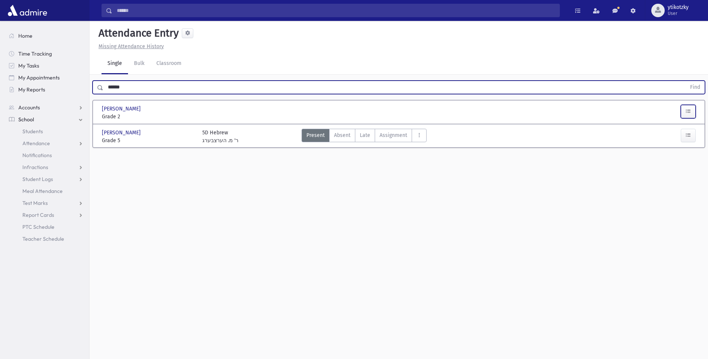
click at [683, 116] on button "button" at bounding box center [688, 111] width 15 height 13
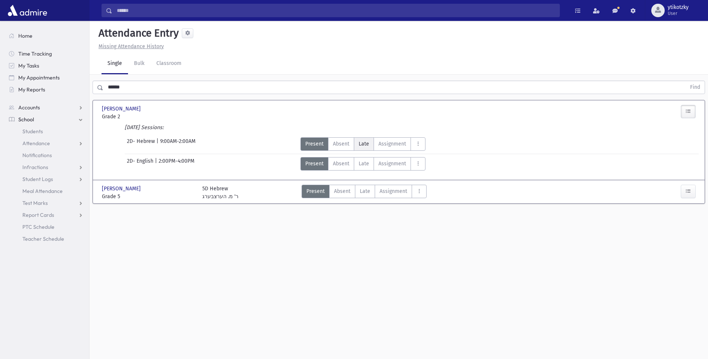
drag, startPoint x: 357, startPoint y: 145, endPoint x: 363, endPoint y: 148, distance: 7.2
click at [359, 148] on label "Late Late" at bounding box center [364, 143] width 20 height 13
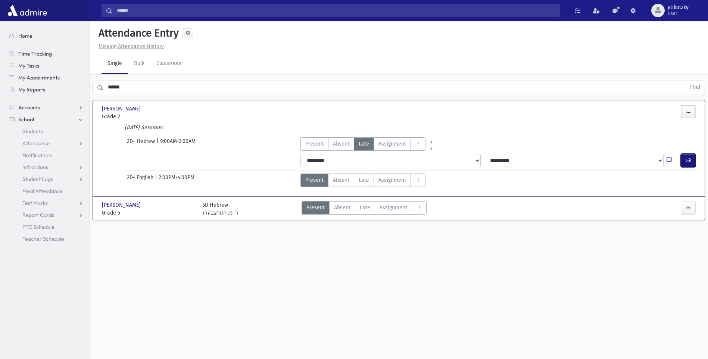
click at [687, 157] on icon "button" at bounding box center [688, 160] width 5 height 6
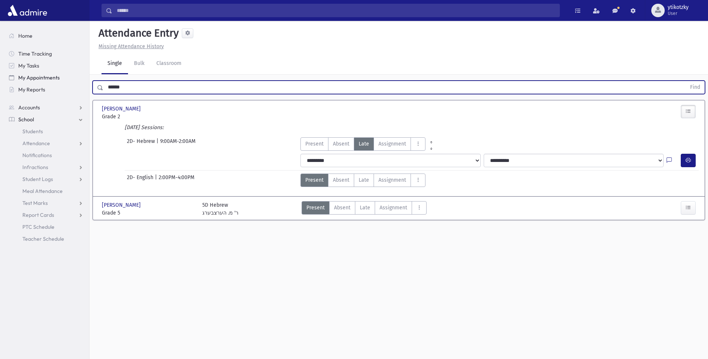
drag, startPoint x: 124, startPoint y: 88, endPoint x: 73, endPoint y: 77, distance: 52.1
click at [90, 80] on div "****** Find" at bounding box center [399, 86] width 619 height 22
click at [686, 81] on button "Find" at bounding box center [695, 87] width 19 height 13
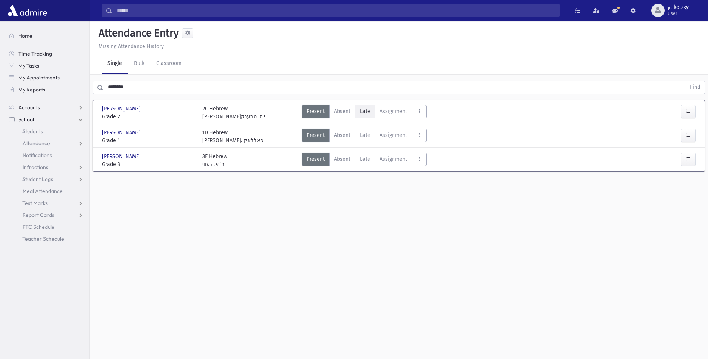
click at [366, 108] on span "Late" at bounding box center [365, 112] width 10 height 8
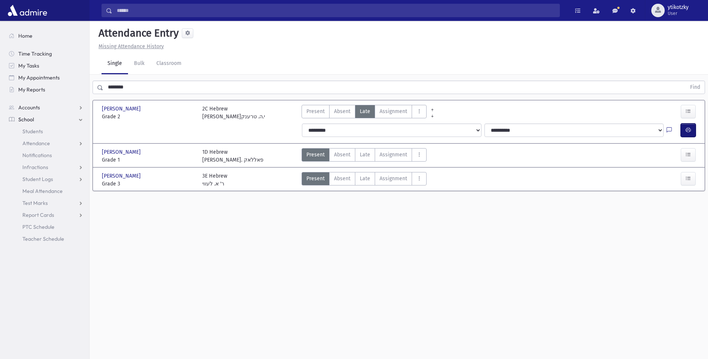
click at [690, 129] on icon "button" at bounding box center [688, 130] width 5 height 6
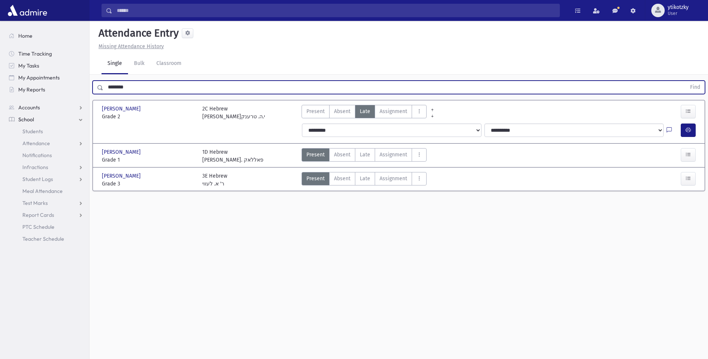
drag, startPoint x: 136, startPoint y: 89, endPoint x: 103, endPoint y: 86, distance: 33.4
click at [103, 86] on div "******** Find" at bounding box center [399, 87] width 613 height 13
click at [686, 81] on button "Find" at bounding box center [695, 87] width 19 height 13
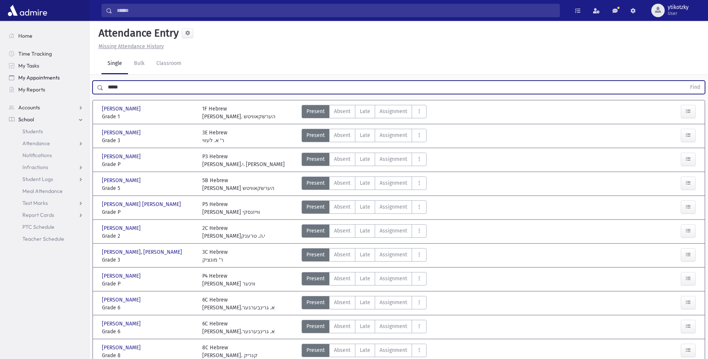
drag, startPoint x: 146, startPoint y: 84, endPoint x: 18, endPoint y: 80, distance: 128.2
click at [28, 80] on div "Search Results All Accounts" at bounding box center [354, 207] width 708 height 414
type input "****"
click at [686, 81] on button "Find" at bounding box center [695, 87] width 19 height 13
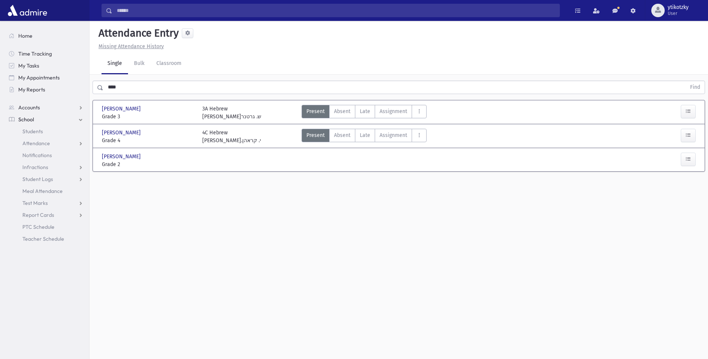
click at [686, 166] on div at bounding box center [688, 161] width 15 height 16
click at [685, 172] on section "[PERSON_NAME] [PERSON_NAME] Grade 3 Grade 3 3A Hebrew [PERSON_NAME]ש. גרטנר Pre…" at bounding box center [399, 139] width 619 height 85
click at [684, 162] on button "button" at bounding box center [688, 159] width 15 height 13
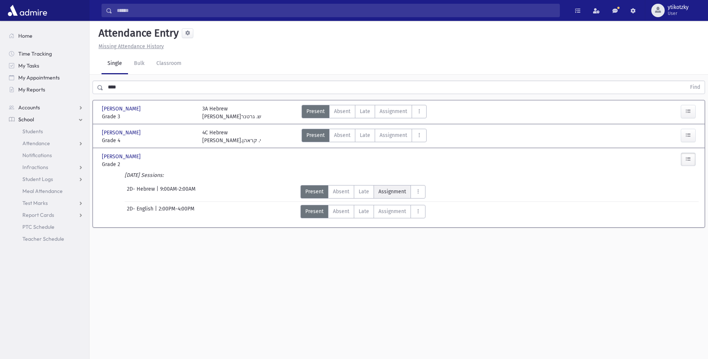
drag, startPoint x: 373, startPoint y: 193, endPoint x: 386, endPoint y: 195, distance: 13.7
click at [374, 193] on div "Present P Absent A [PERSON_NAME] Assignment Assignment Cut C" at bounding box center [363, 191] width 125 height 13
click at [336, 197] on label "Absent A" at bounding box center [341, 191] width 26 height 13
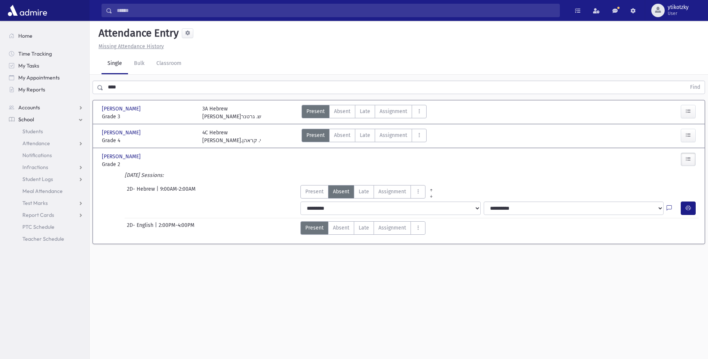
click at [362, 196] on label "Late Late" at bounding box center [364, 191] width 20 height 13
click at [686, 206] on icon "button" at bounding box center [688, 208] width 5 height 6
click at [361, 112] on span "Late" at bounding box center [365, 112] width 10 height 8
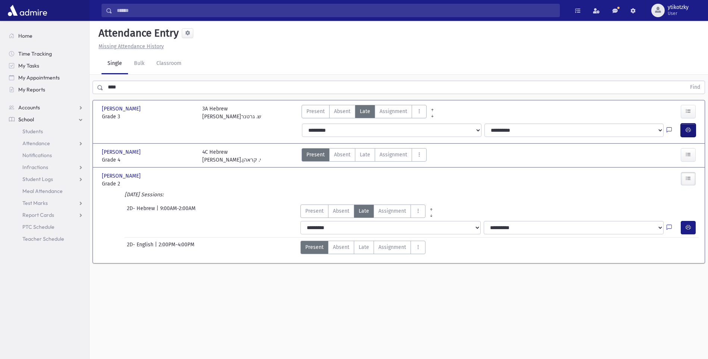
click at [684, 131] on button "button" at bounding box center [688, 130] width 15 height 13
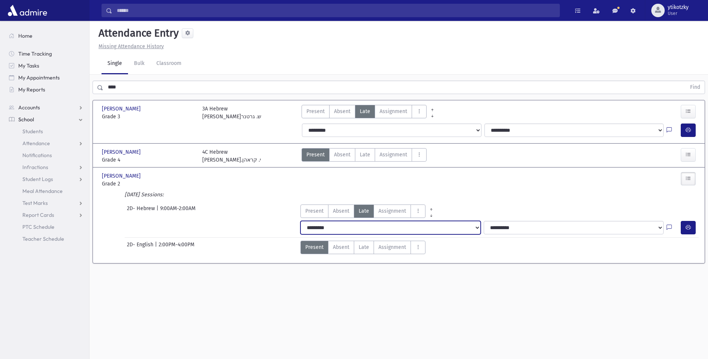
click at [351, 233] on select "**********" at bounding box center [391, 227] width 180 height 13
select select
click at [301, 221] on select "**********" at bounding box center [391, 227] width 180 height 13
click at [339, 227] on select "**********" at bounding box center [391, 227] width 180 height 13
select select "*******"
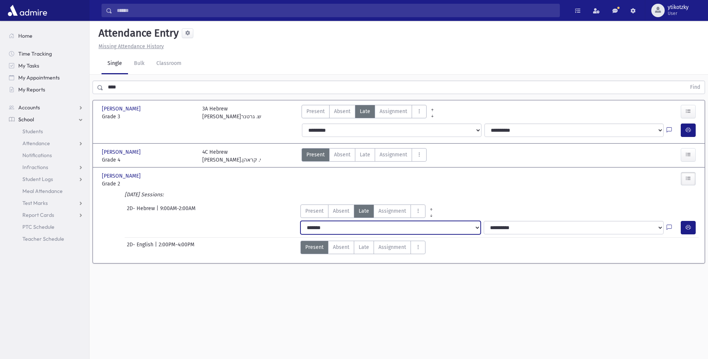
click at [301, 221] on select "**********" at bounding box center [391, 227] width 180 height 13
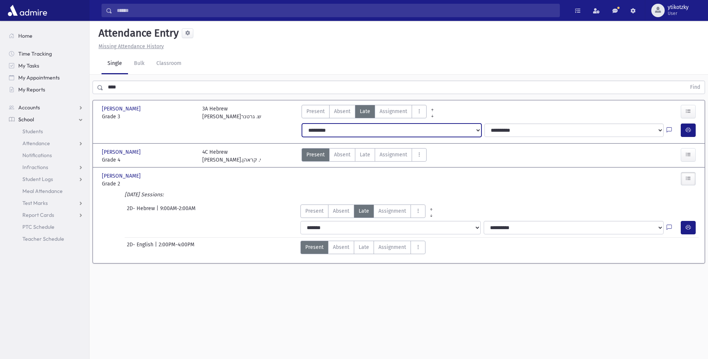
click at [334, 129] on select "**********" at bounding box center [391, 130] width 179 height 13
select select "*******"
click at [302, 124] on select "**********" at bounding box center [391, 130] width 179 height 13
click at [686, 129] on icon "button" at bounding box center [688, 130] width 5 height 6
drag, startPoint x: 130, startPoint y: 85, endPoint x: 7, endPoint y: 72, distance: 123.6
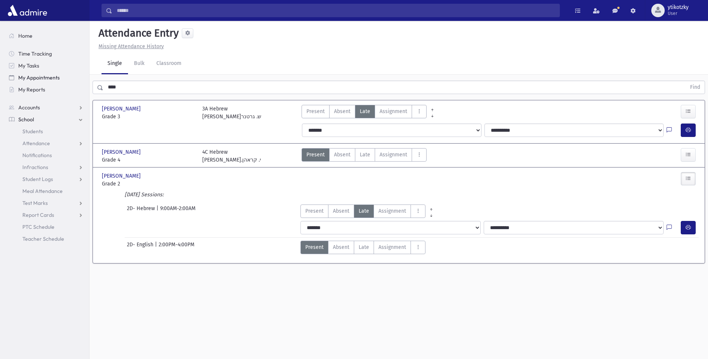
click at [12, 72] on div "Search Results All Accounts" at bounding box center [354, 188] width 708 height 376
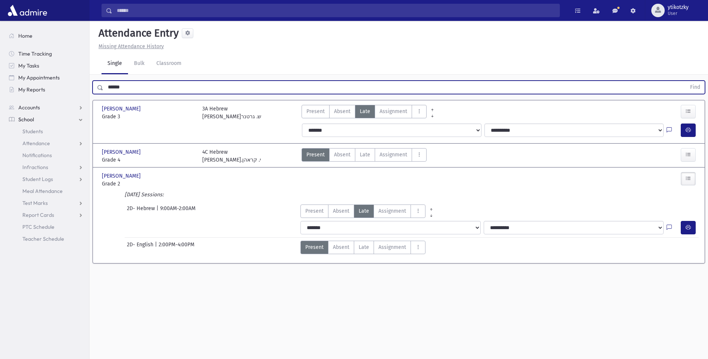
click at [686, 81] on button "Find" at bounding box center [695, 87] width 19 height 13
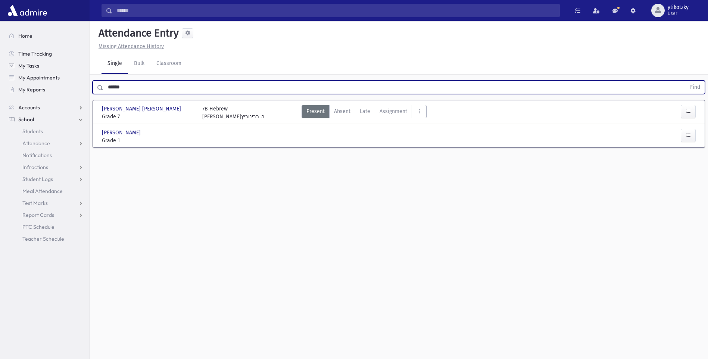
click at [686, 81] on button "Find" at bounding box center [695, 87] width 19 height 13
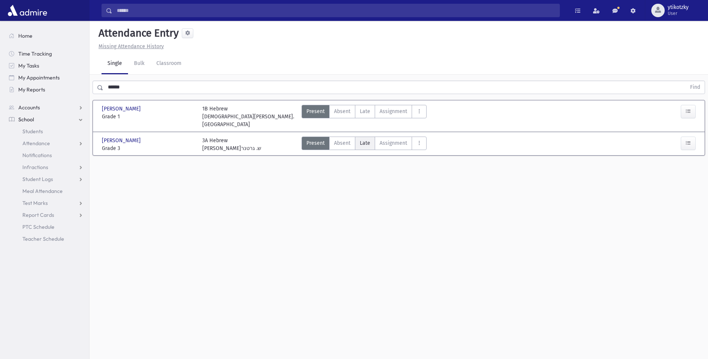
click at [365, 141] on label "Late Late" at bounding box center [365, 143] width 20 height 13
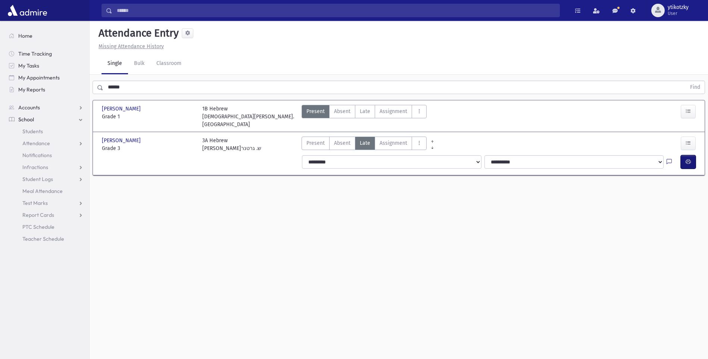
click at [687, 155] on button "button" at bounding box center [688, 161] width 15 height 13
click at [367, 112] on span "Late" at bounding box center [365, 112] width 10 height 8
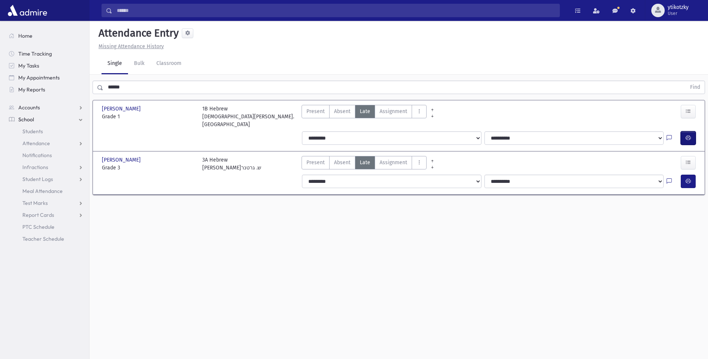
click at [690, 135] on icon "button" at bounding box center [688, 138] width 5 height 6
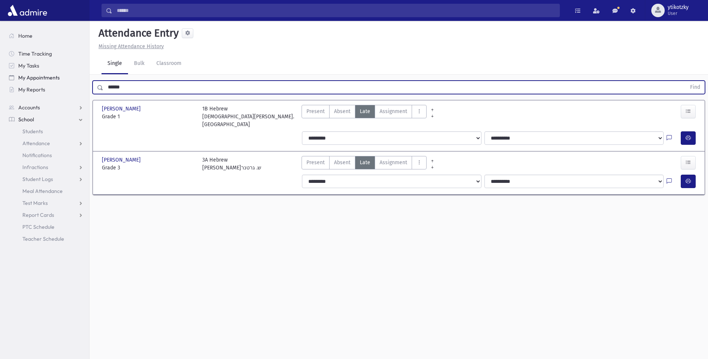
drag, startPoint x: 130, startPoint y: 82, endPoint x: 28, endPoint y: 79, distance: 102.4
click at [38, 85] on div "Search Results All Accounts" at bounding box center [354, 188] width 708 height 376
click at [686, 81] on button "Find" at bounding box center [695, 87] width 19 height 13
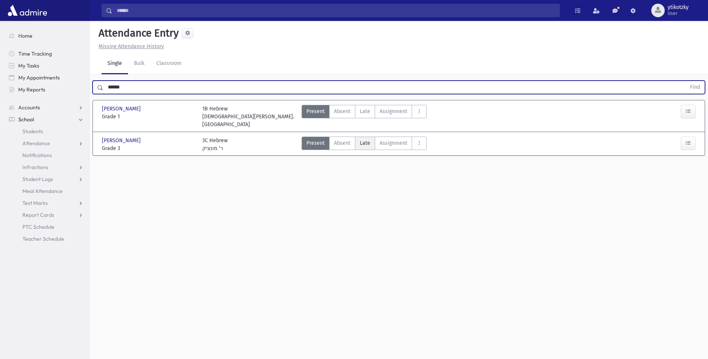
click at [373, 137] on label "Late Late" at bounding box center [365, 143] width 20 height 13
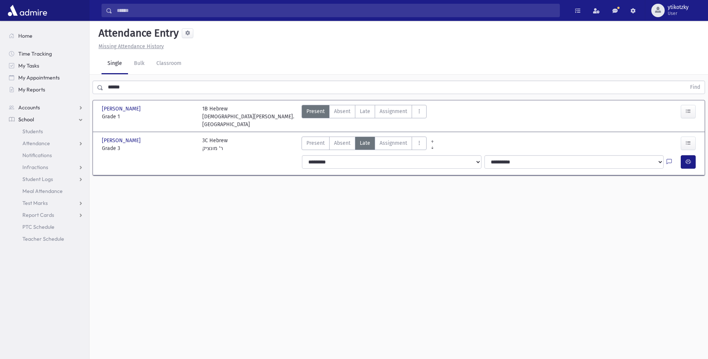
click at [683, 152] on div "**********" at bounding box center [500, 161] width 405 height 19
click at [680, 156] on div at bounding box center [674, 161] width 14 height 13
click at [685, 156] on button "button" at bounding box center [688, 161] width 15 height 13
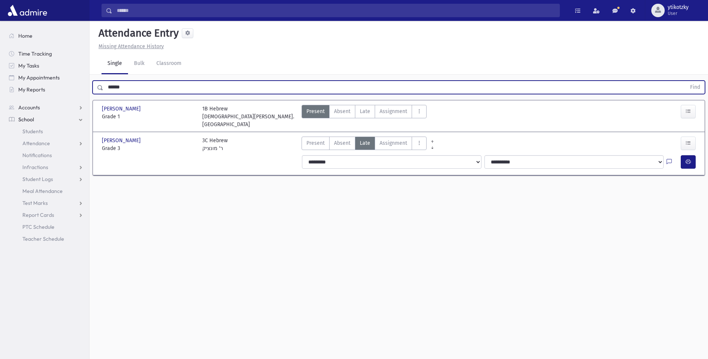
click at [106, 82] on input "******" at bounding box center [394, 87] width 583 height 13
drag, startPoint x: 125, startPoint y: 82, endPoint x: 104, endPoint y: 82, distance: 20.9
click at [104, 82] on input "******" at bounding box center [394, 87] width 583 height 13
type input "***"
click at [686, 81] on button "Find" at bounding box center [695, 87] width 19 height 13
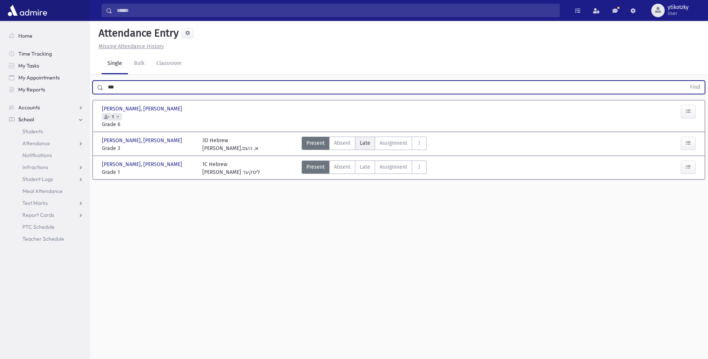
click at [373, 139] on label "Late Late" at bounding box center [365, 143] width 20 height 13
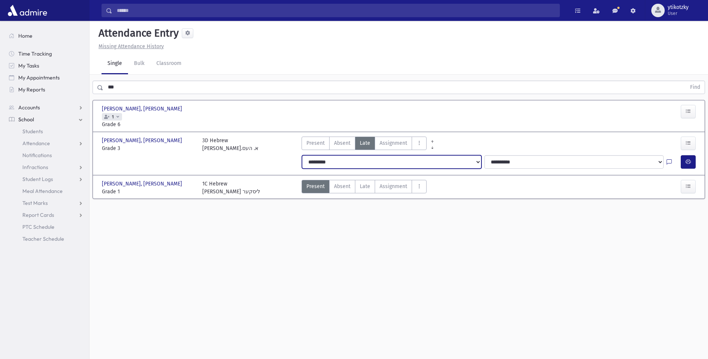
click at [344, 161] on select "**********" at bounding box center [391, 161] width 179 height 13
select select "*******"
click at [302, 155] on select "**********" at bounding box center [391, 161] width 179 height 13
click at [683, 159] on button "button" at bounding box center [688, 161] width 15 height 13
